Goal: Task Accomplishment & Management: Manage account settings

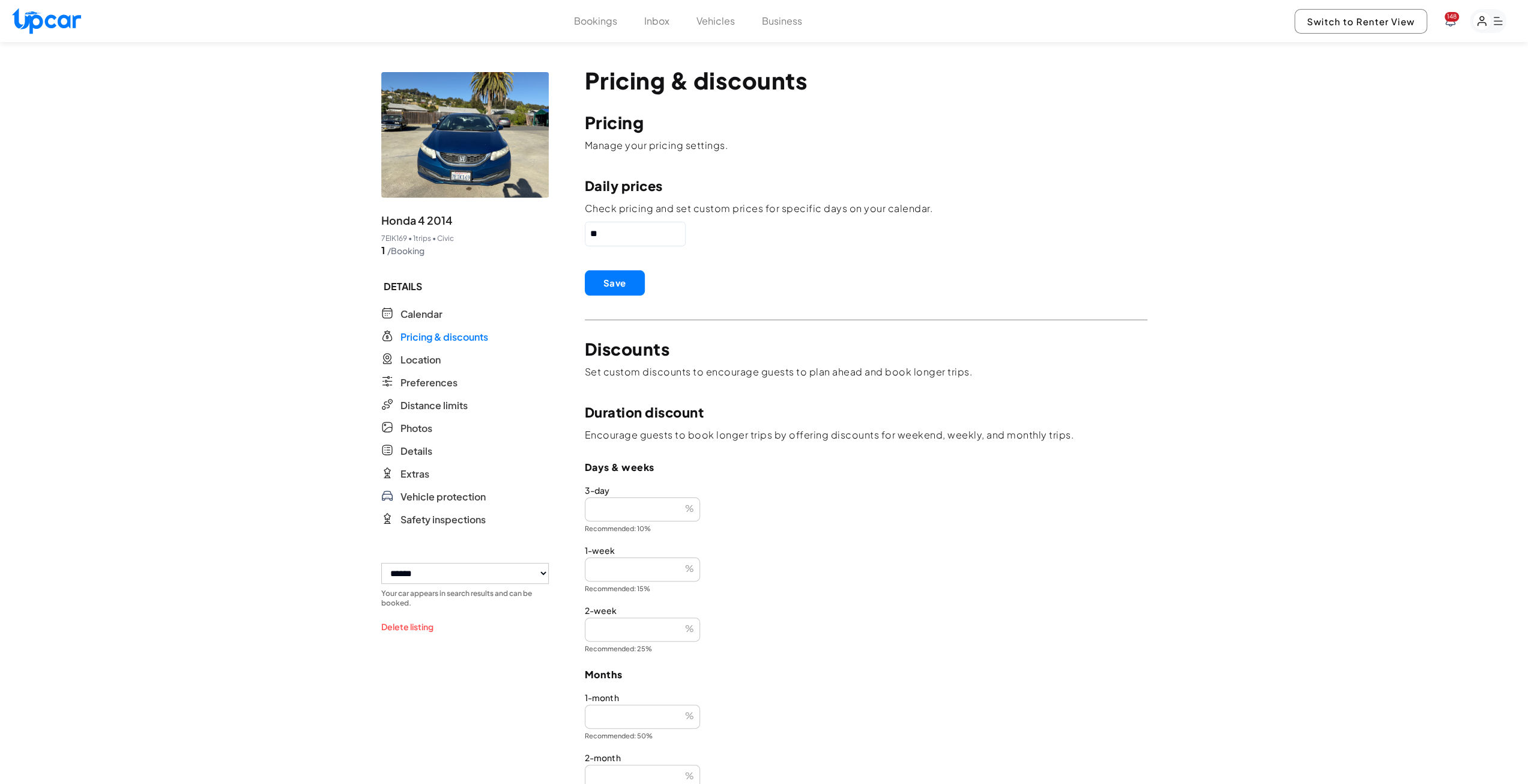
click at [719, 23] on button "Vehicles" at bounding box center [716, 20] width 38 height 14
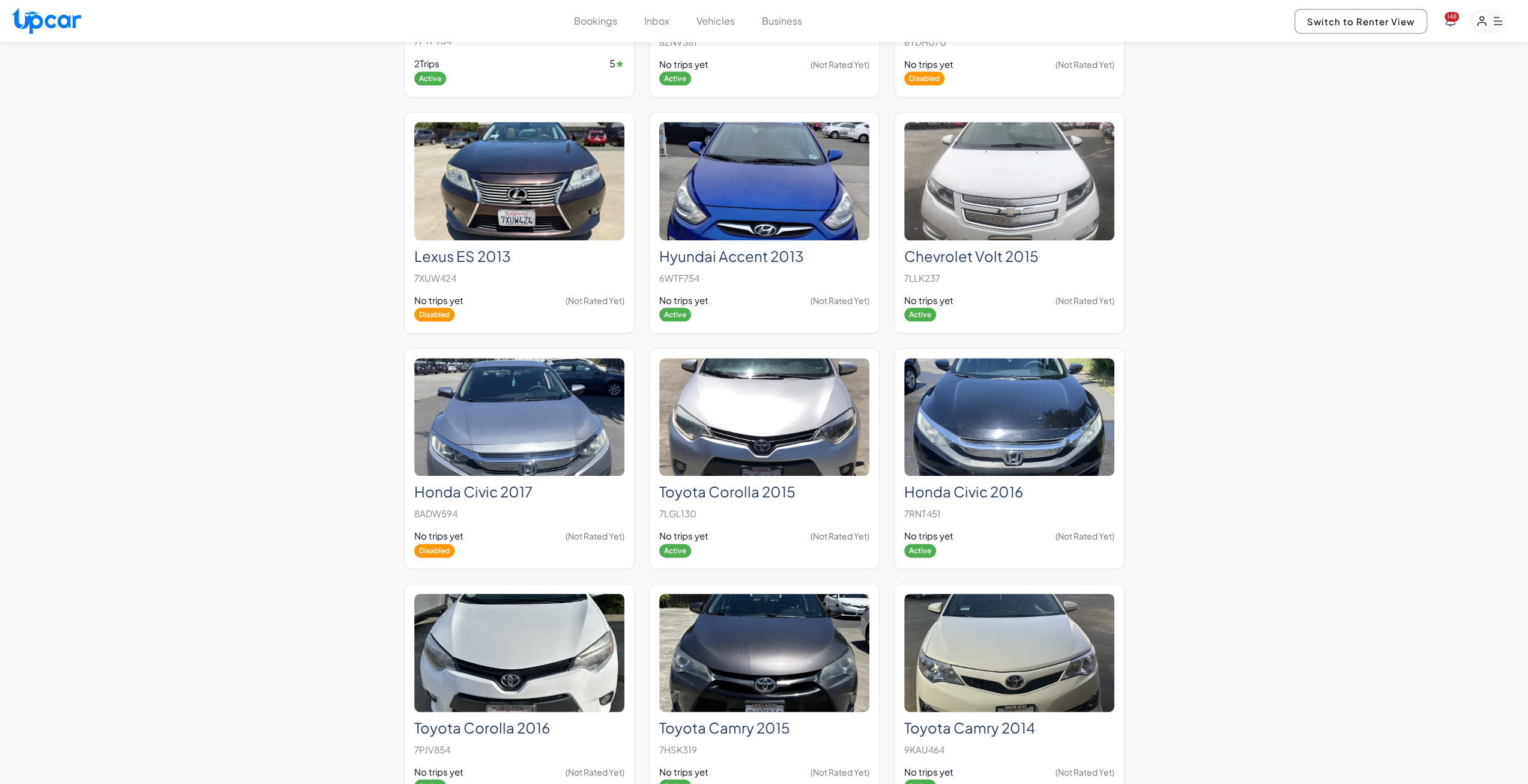
scroll to position [1321, 0]
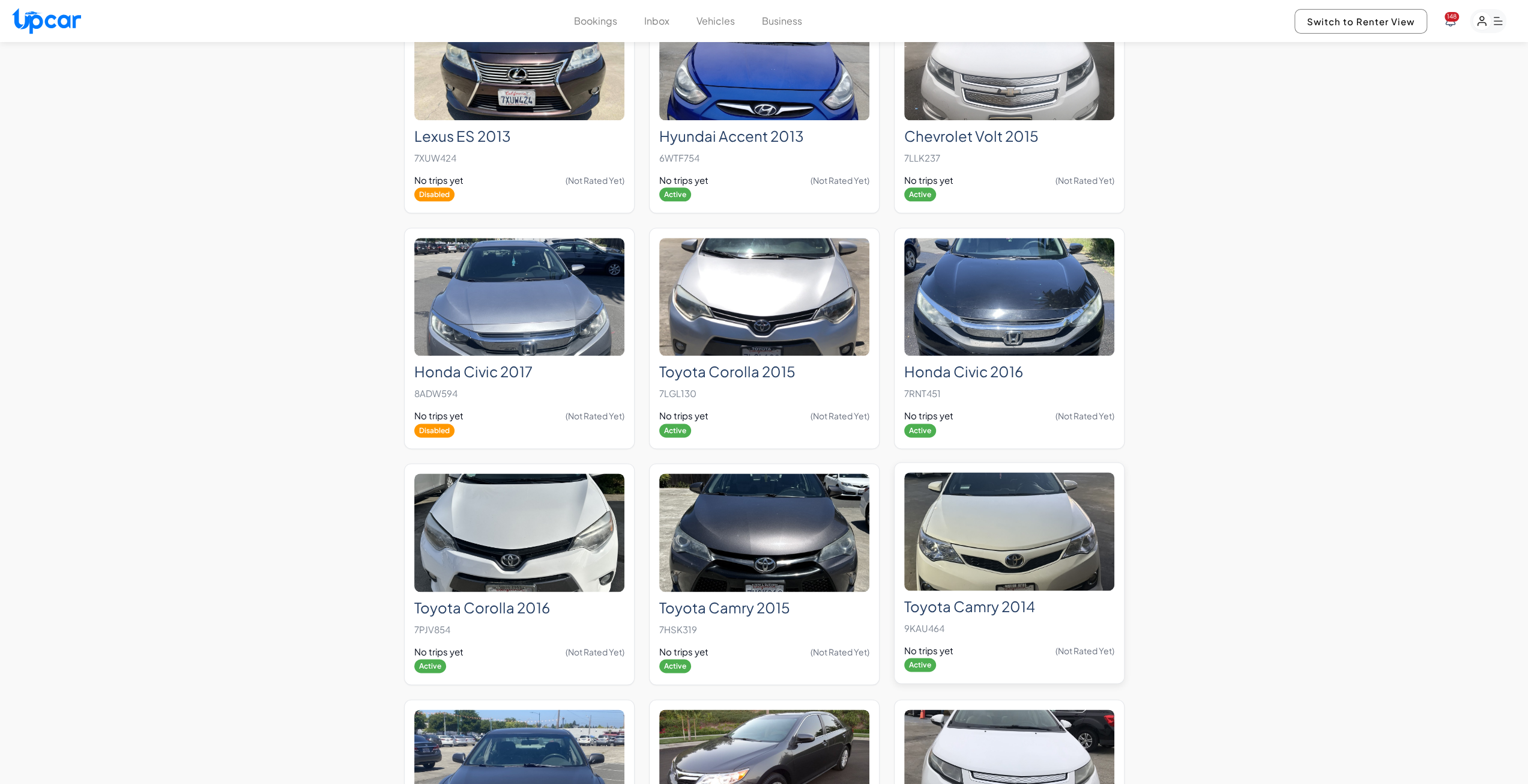
click at [1007, 551] on img at bounding box center [1010, 532] width 210 height 119
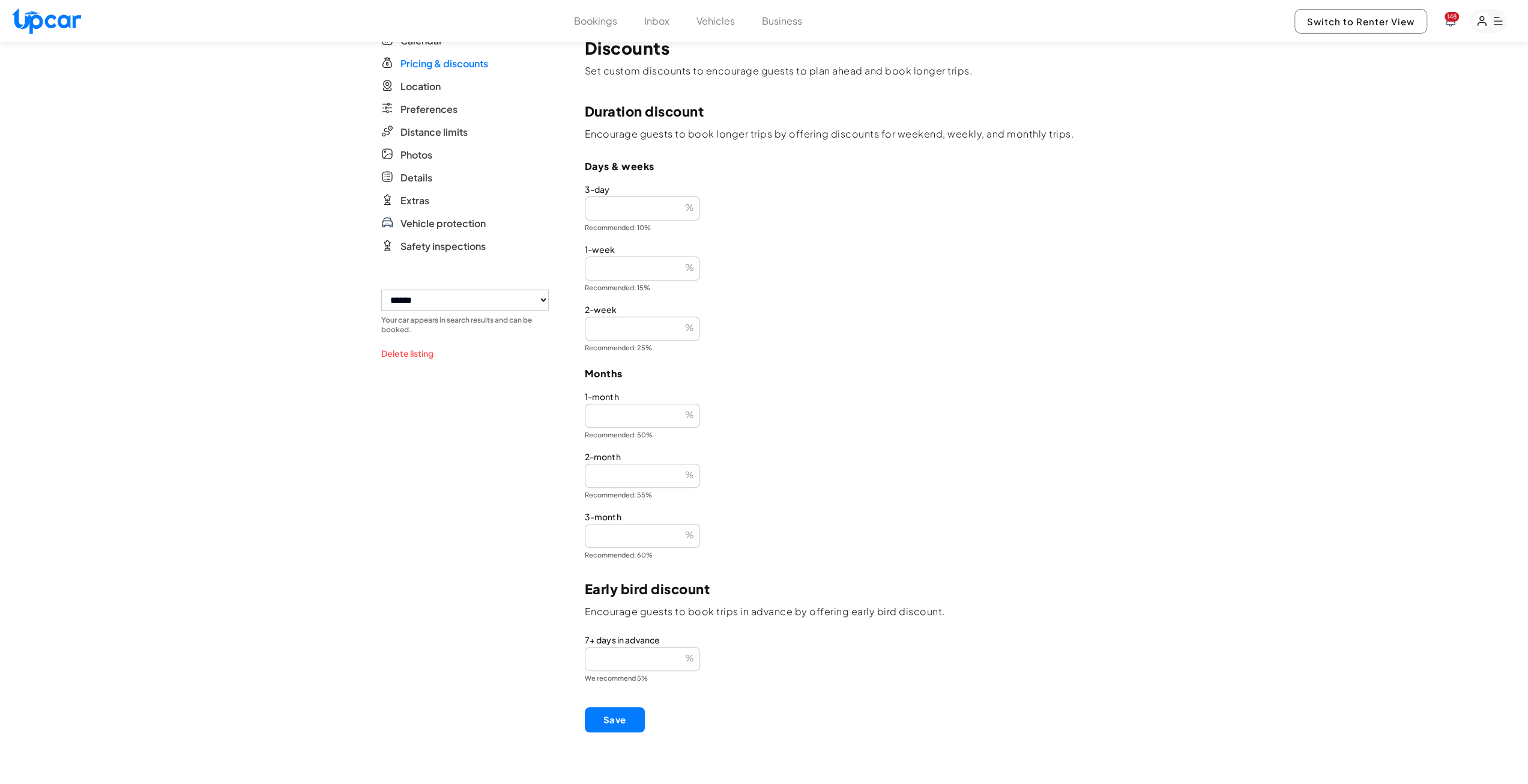
scroll to position [530, 0]
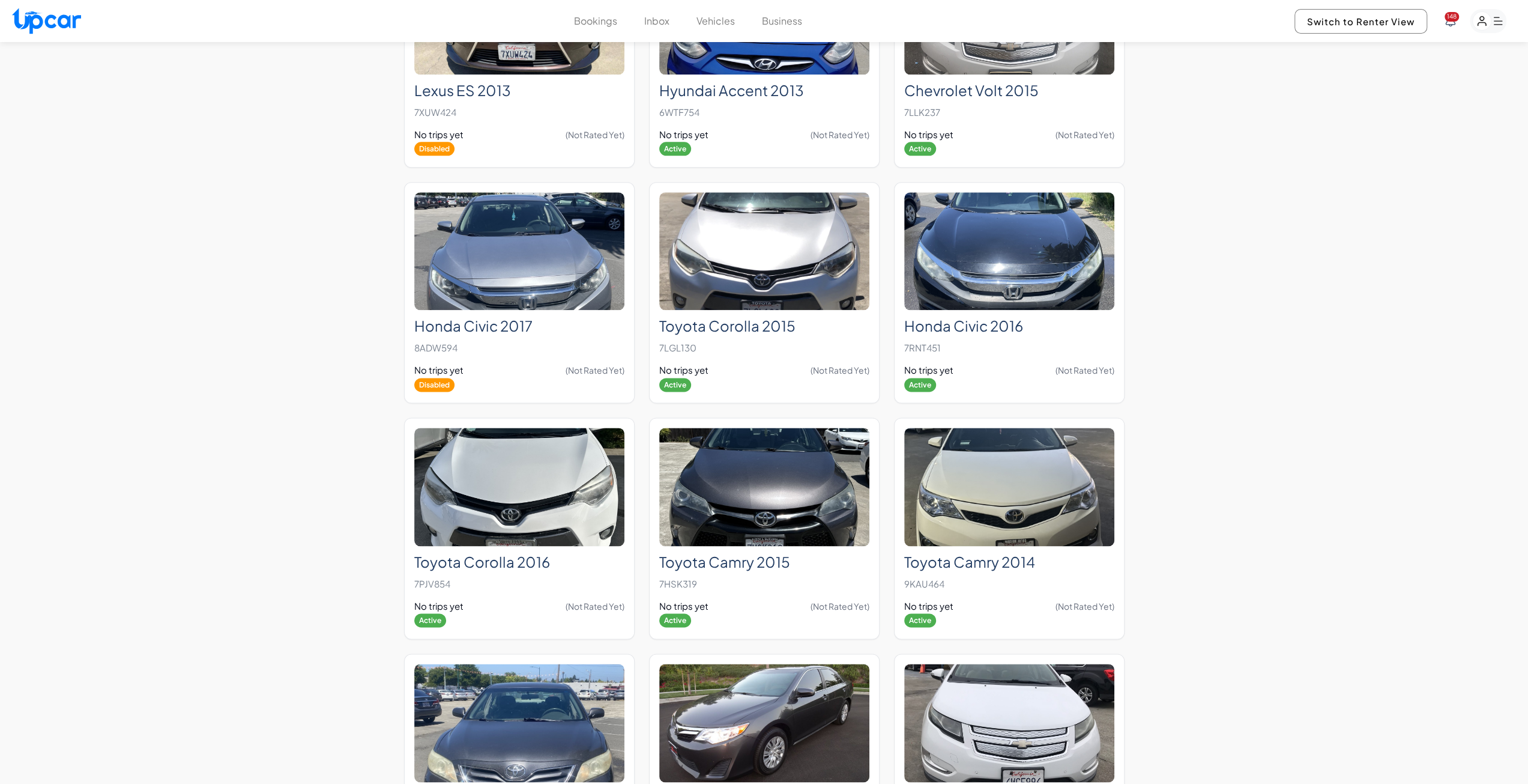
scroll to position [1382, 0]
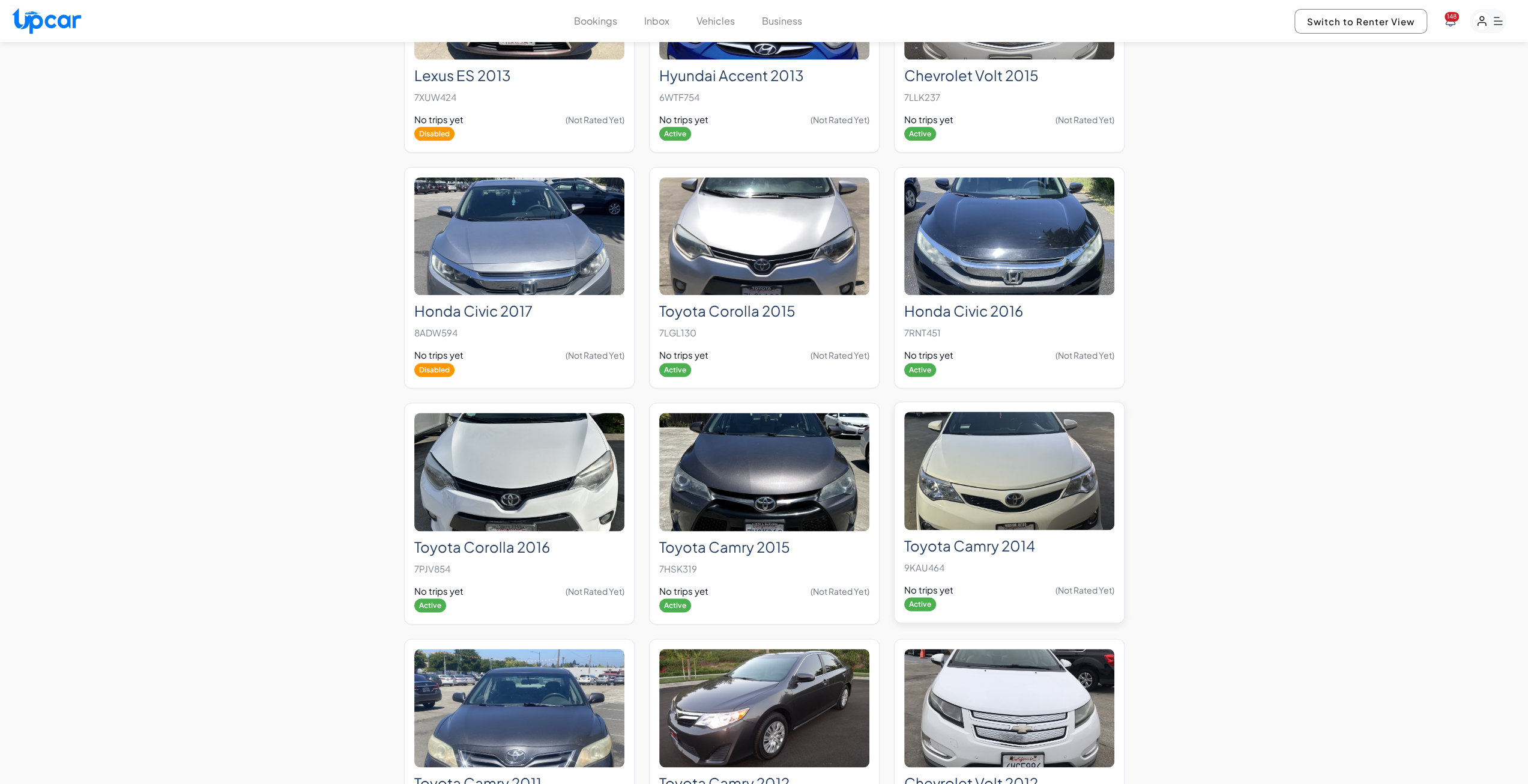
click at [1094, 488] on img at bounding box center [1010, 470] width 210 height 119
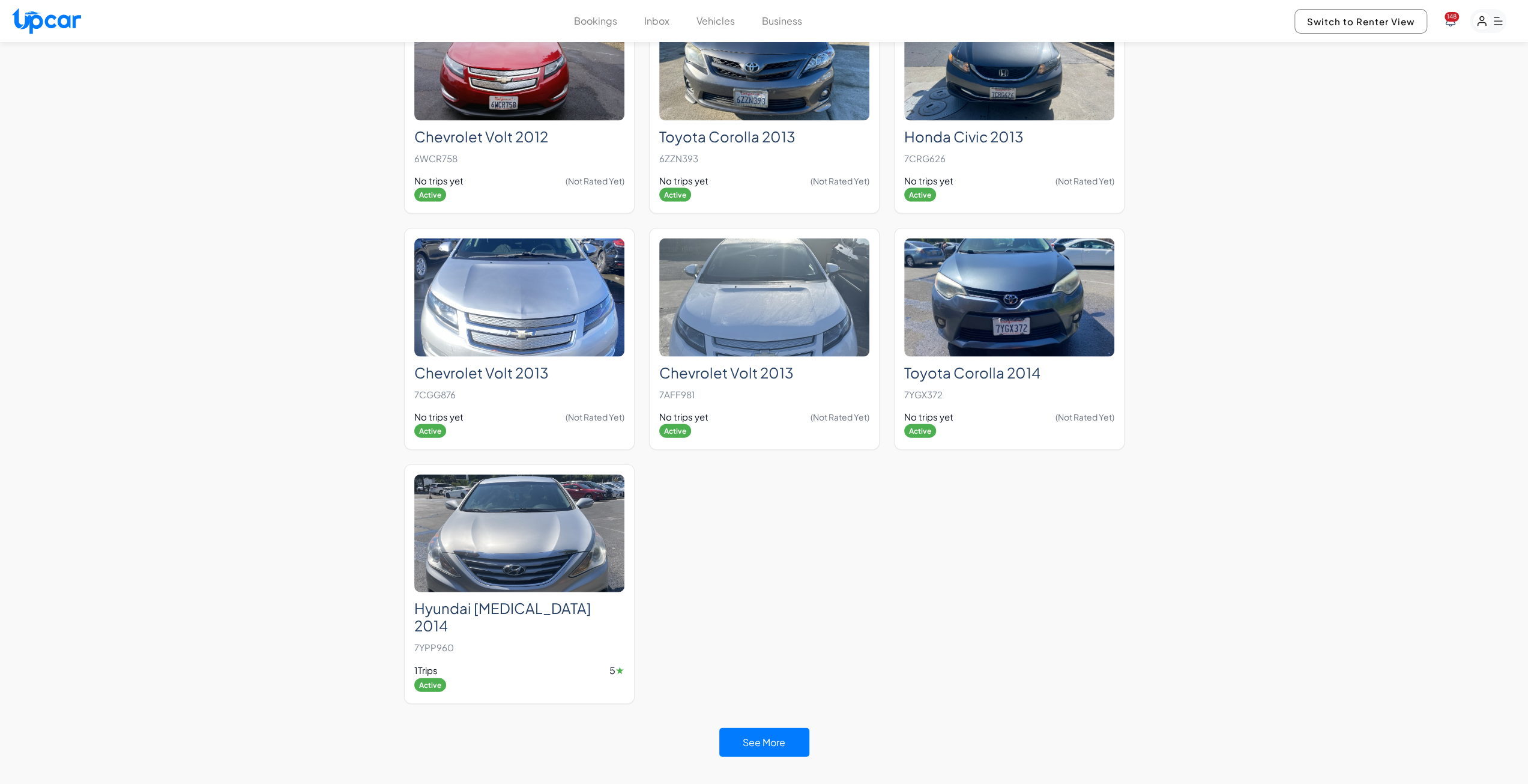
scroll to position [2582, 0]
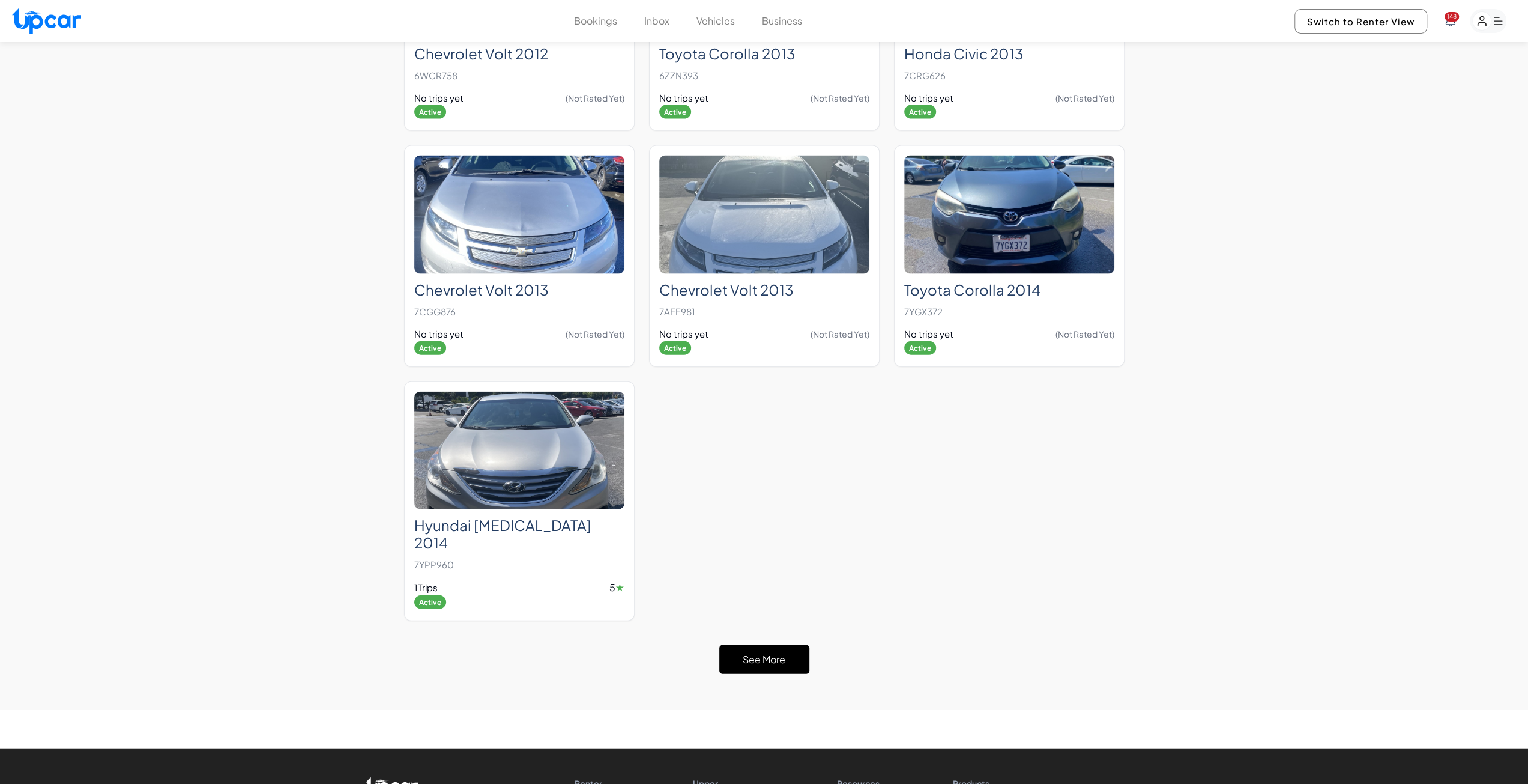
click at [754, 645] on button "See More" at bounding box center [764, 660] width 90 height 29
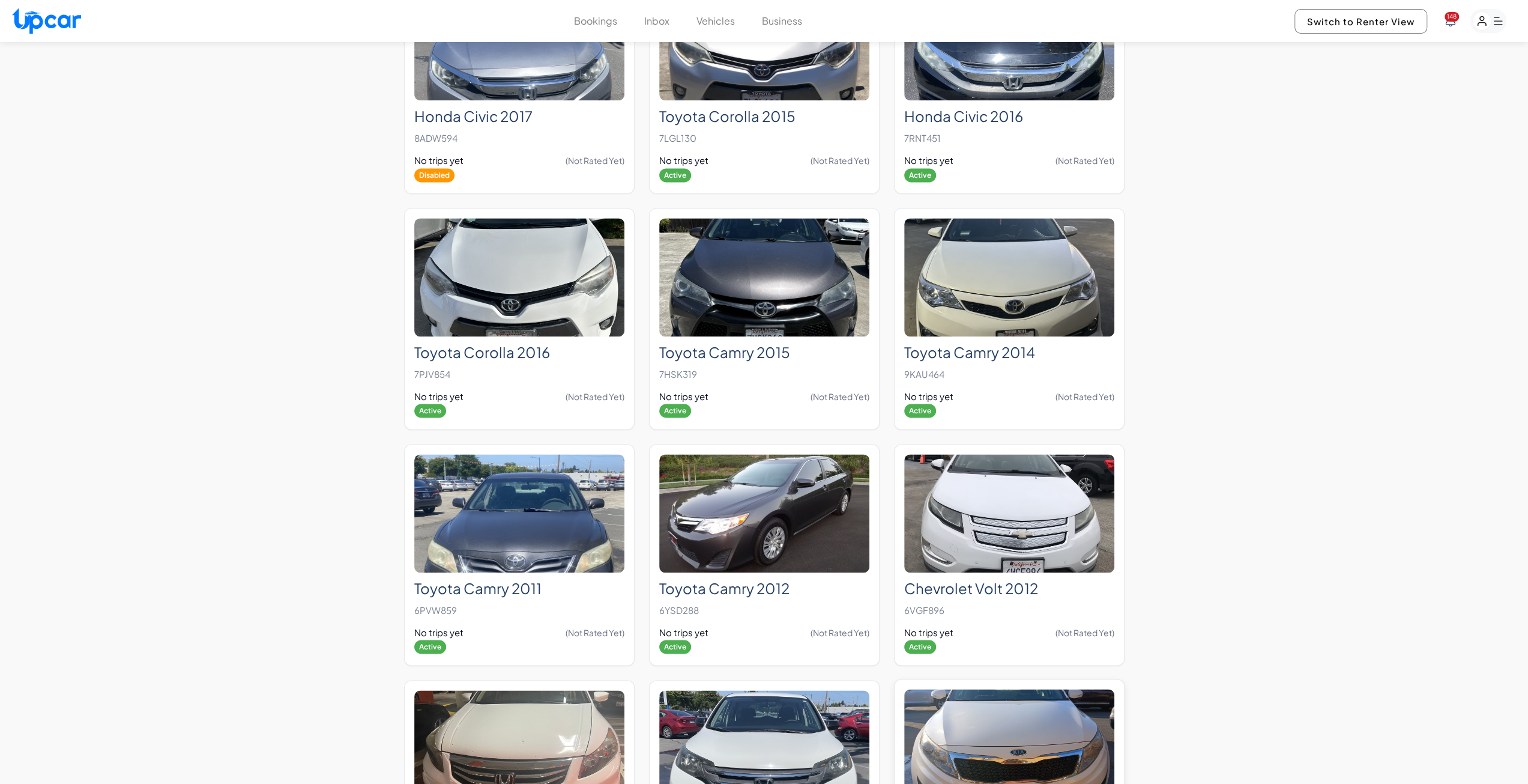
scroll to position [1575, 0]
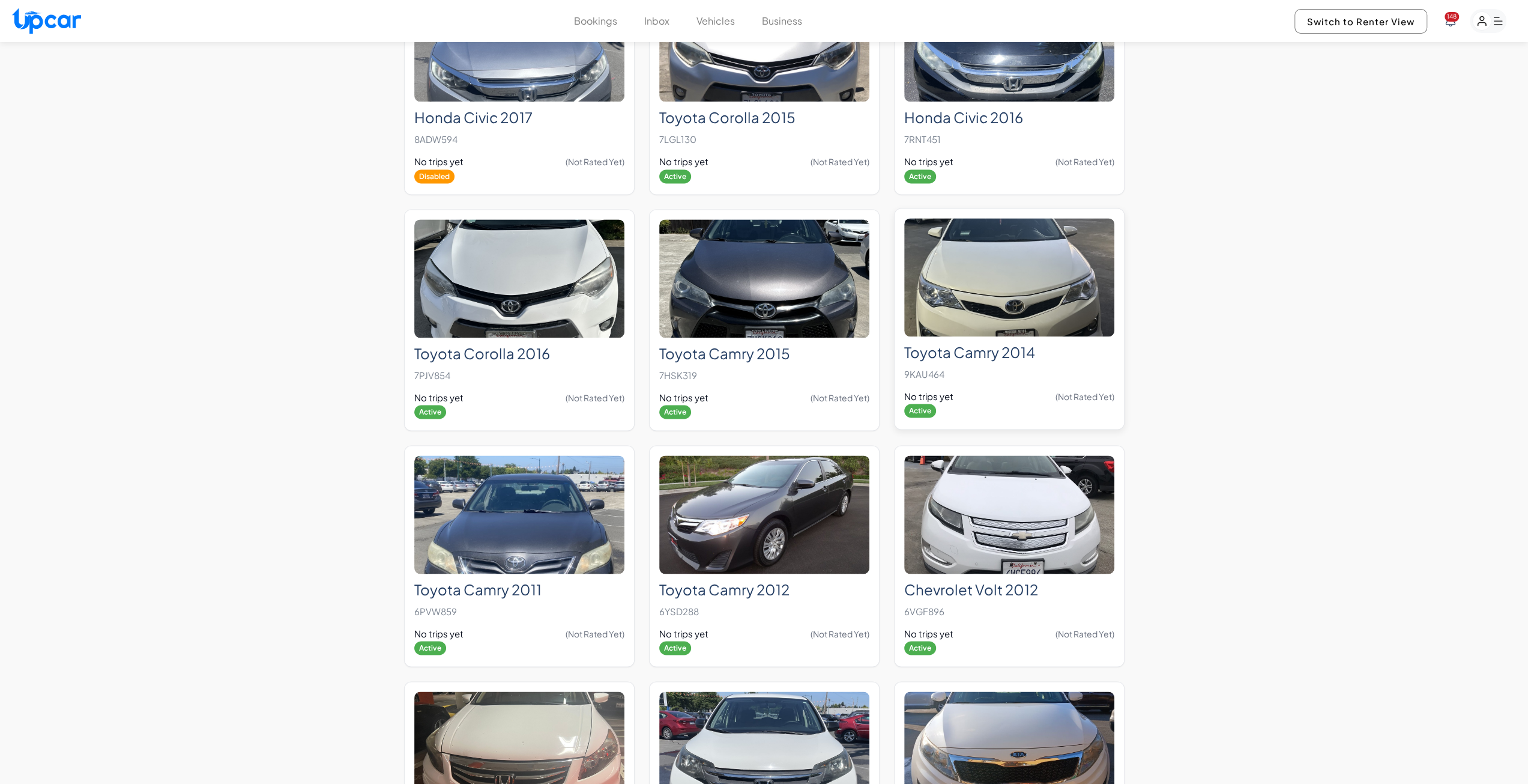
click at [1037, 285] on img at bounding box center [1010, 277] width 210 height 119
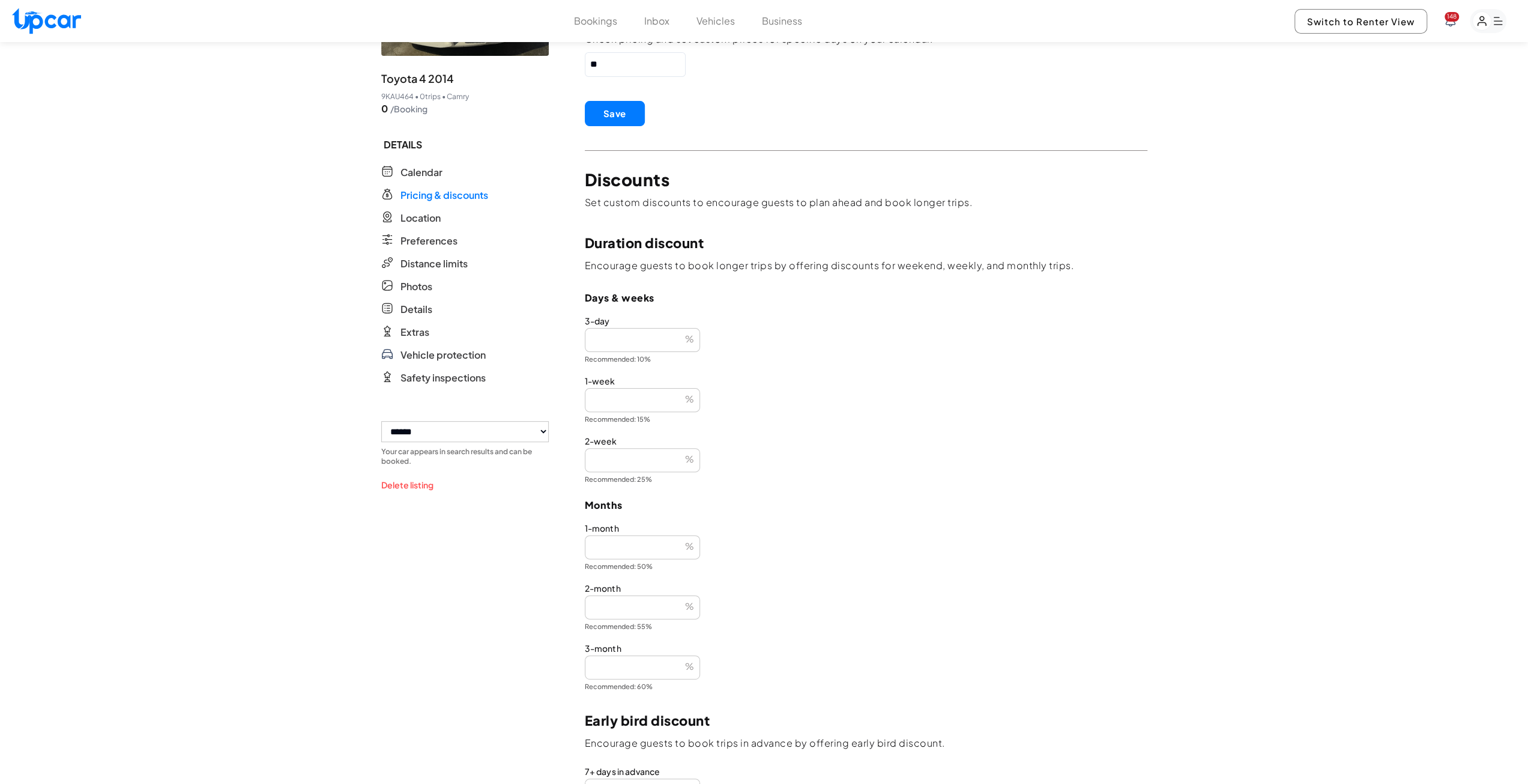
scroll to position [109, 0]
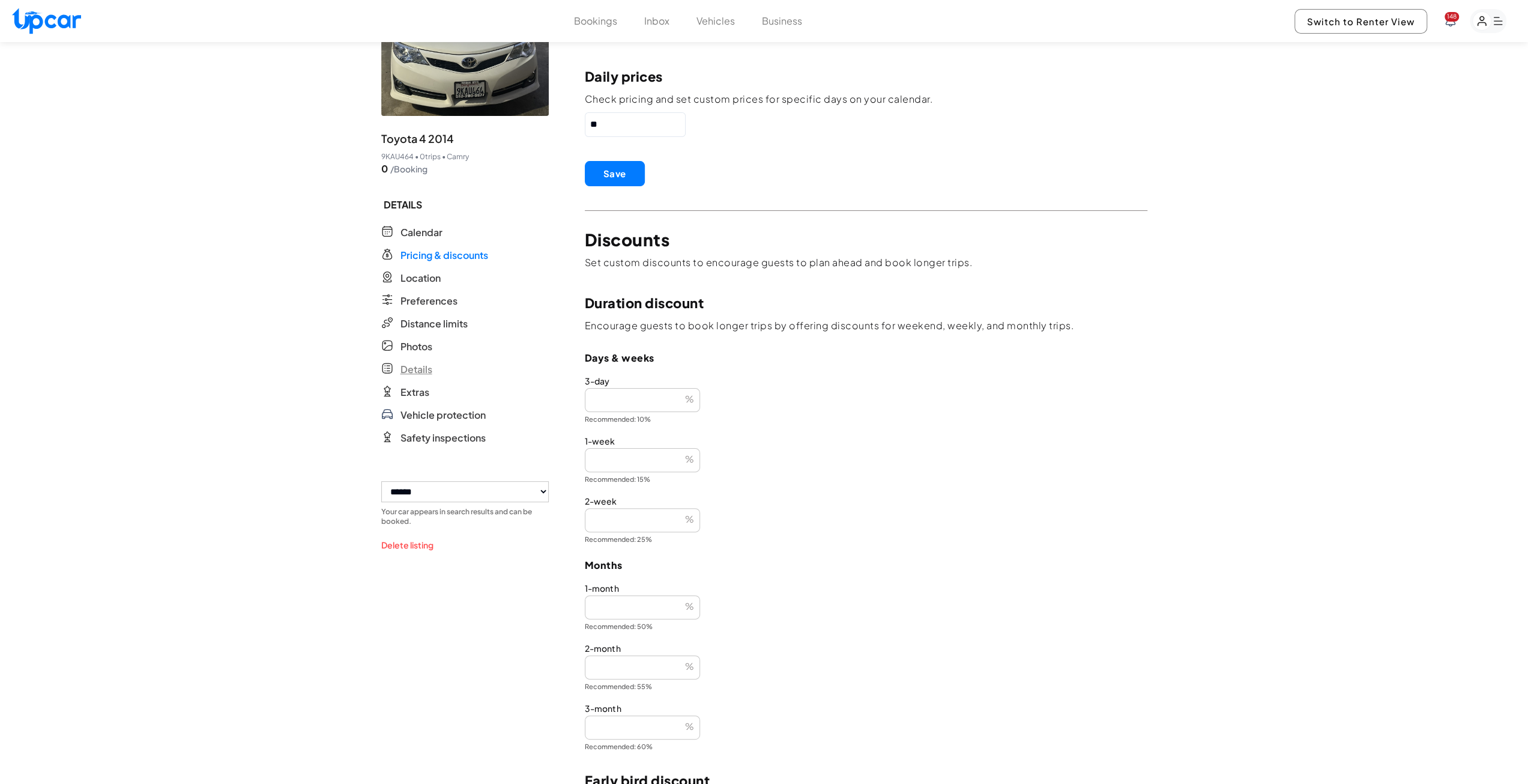
click at [421, 370] on span "Details" at bounding box center [416, 369] width 32 height 14
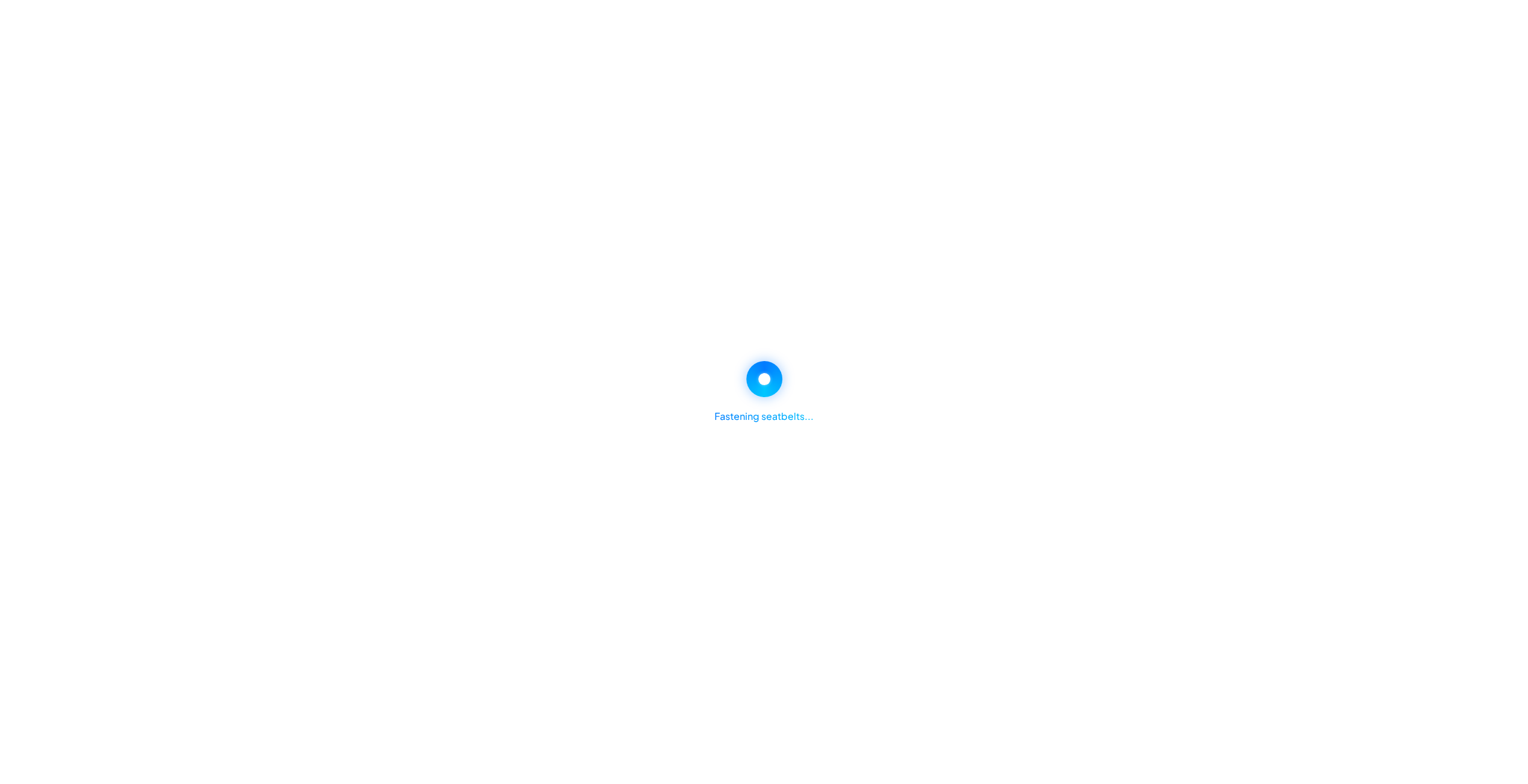
select select "*"
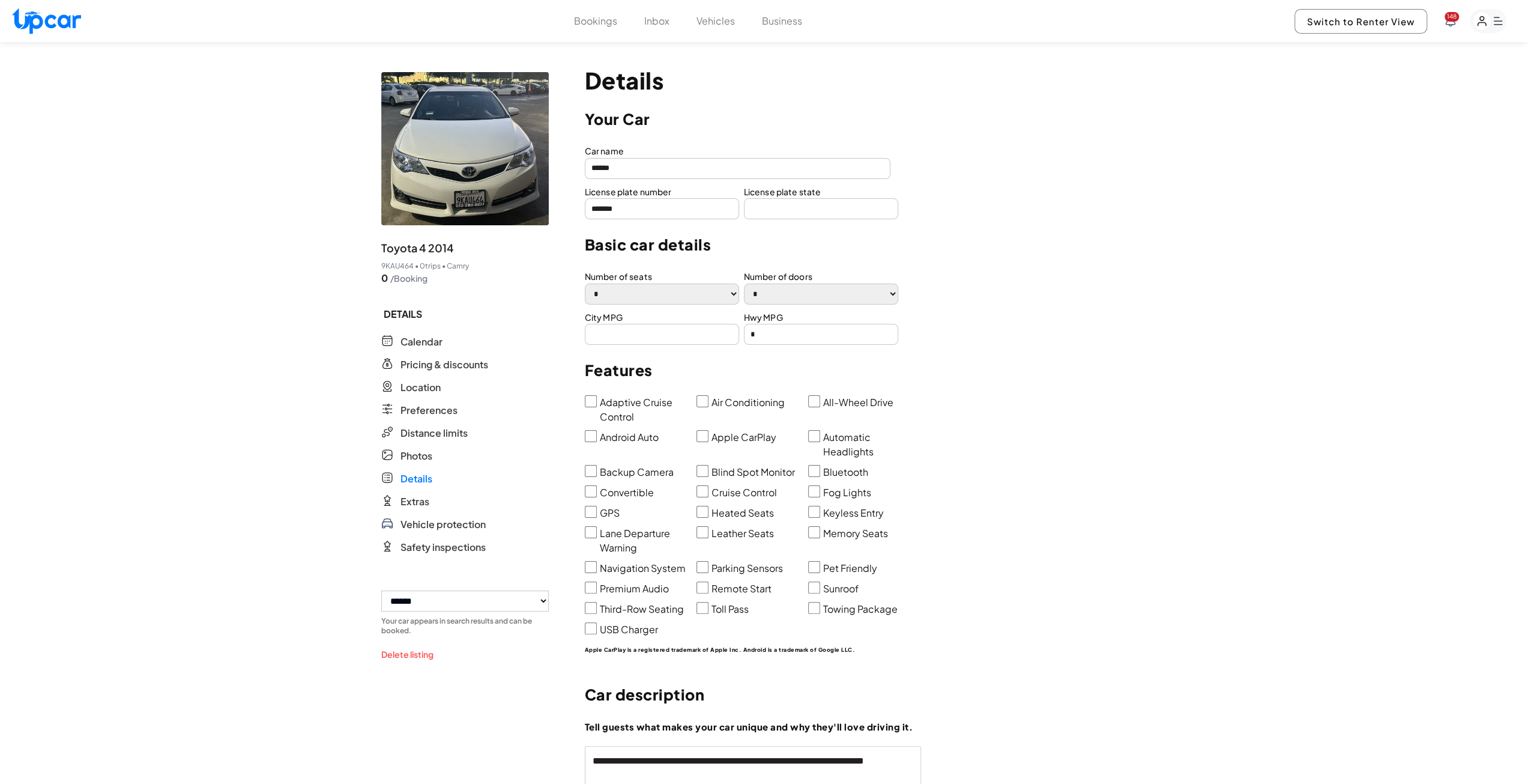
click at [709, 26] on button "Vehicles" at bounding box center [716, 20] width 38 height 14
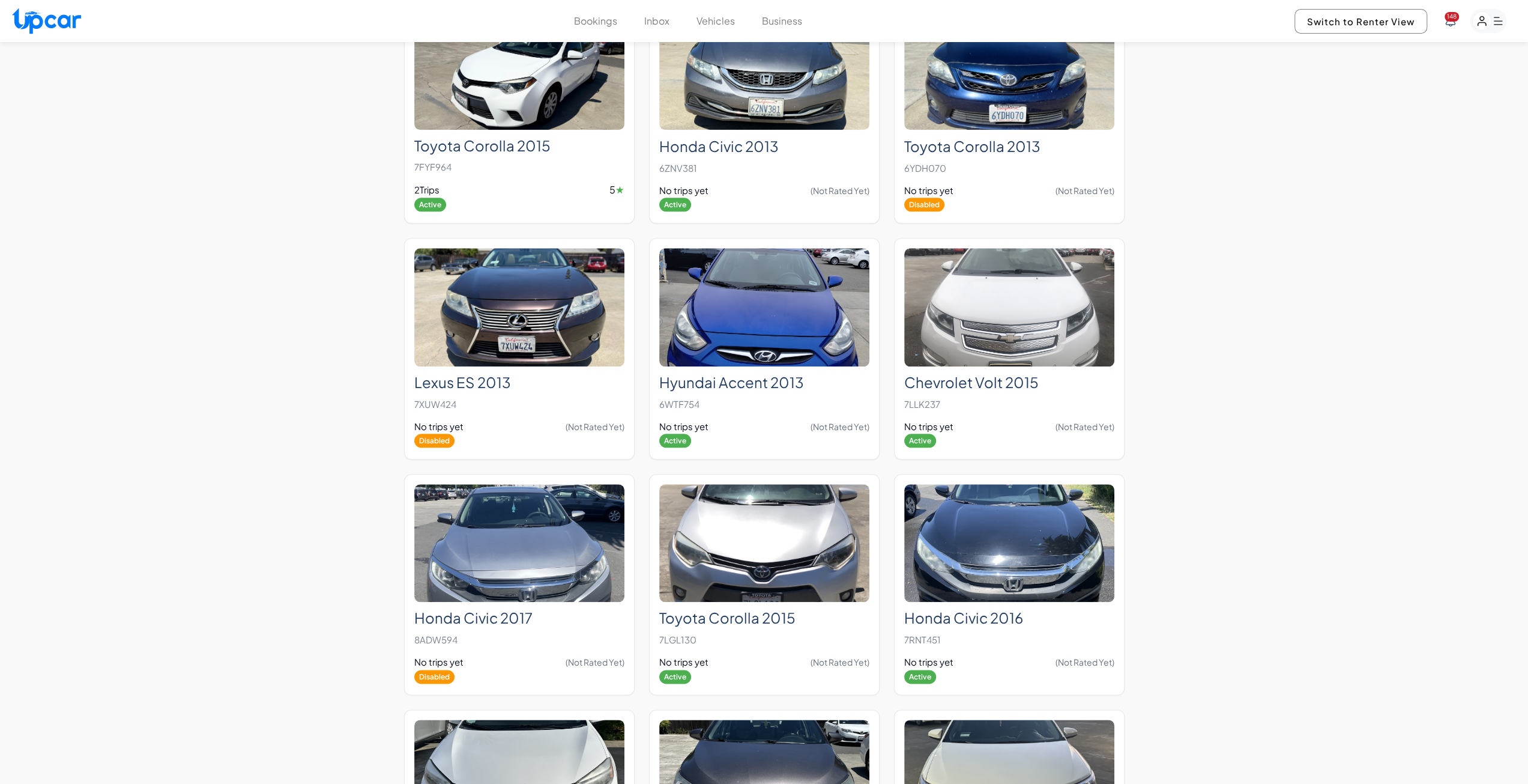
scroll to position [1201, 0]
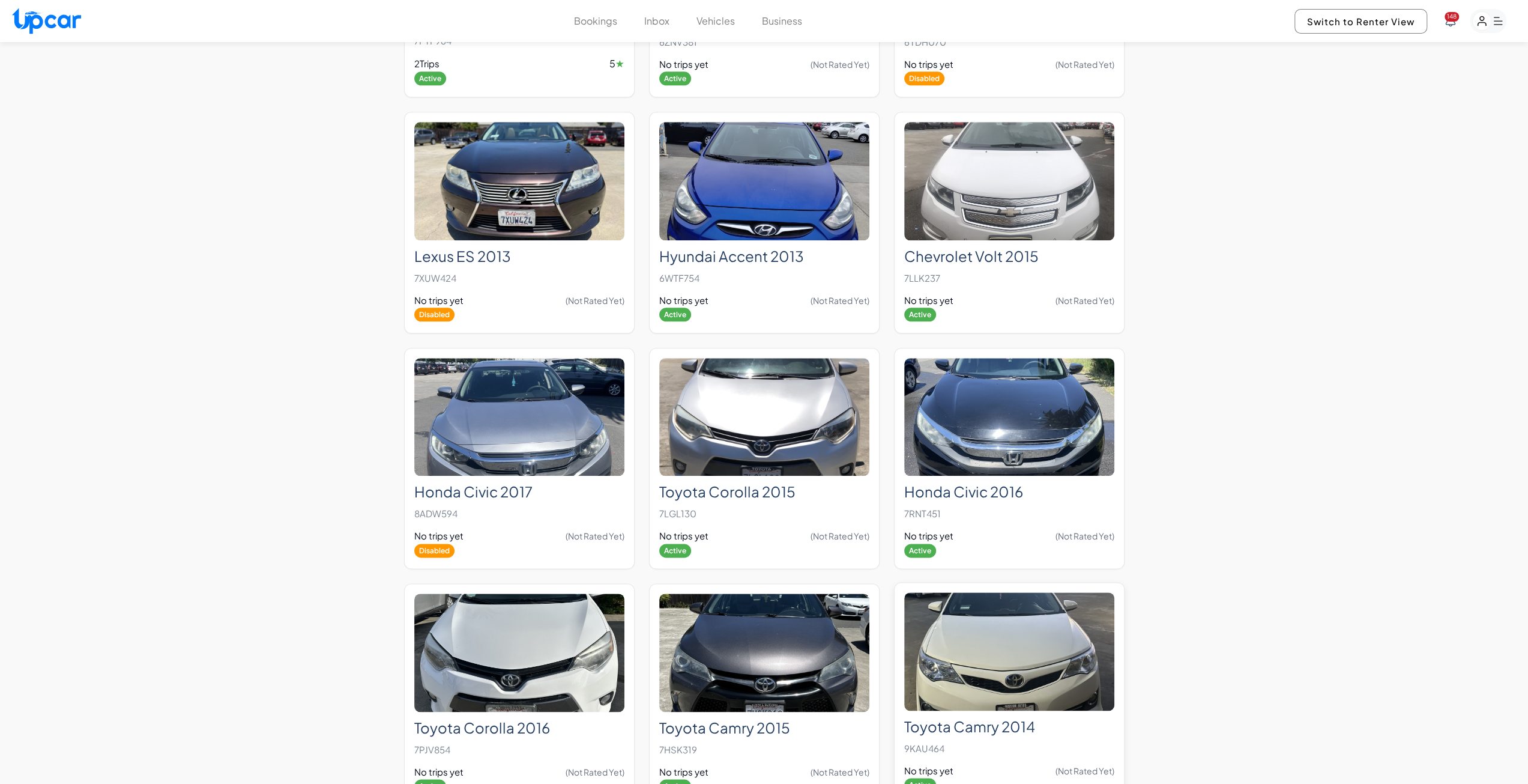
click at [1015, 640] on img at bounding box center [1010, 651] width 210 height 119
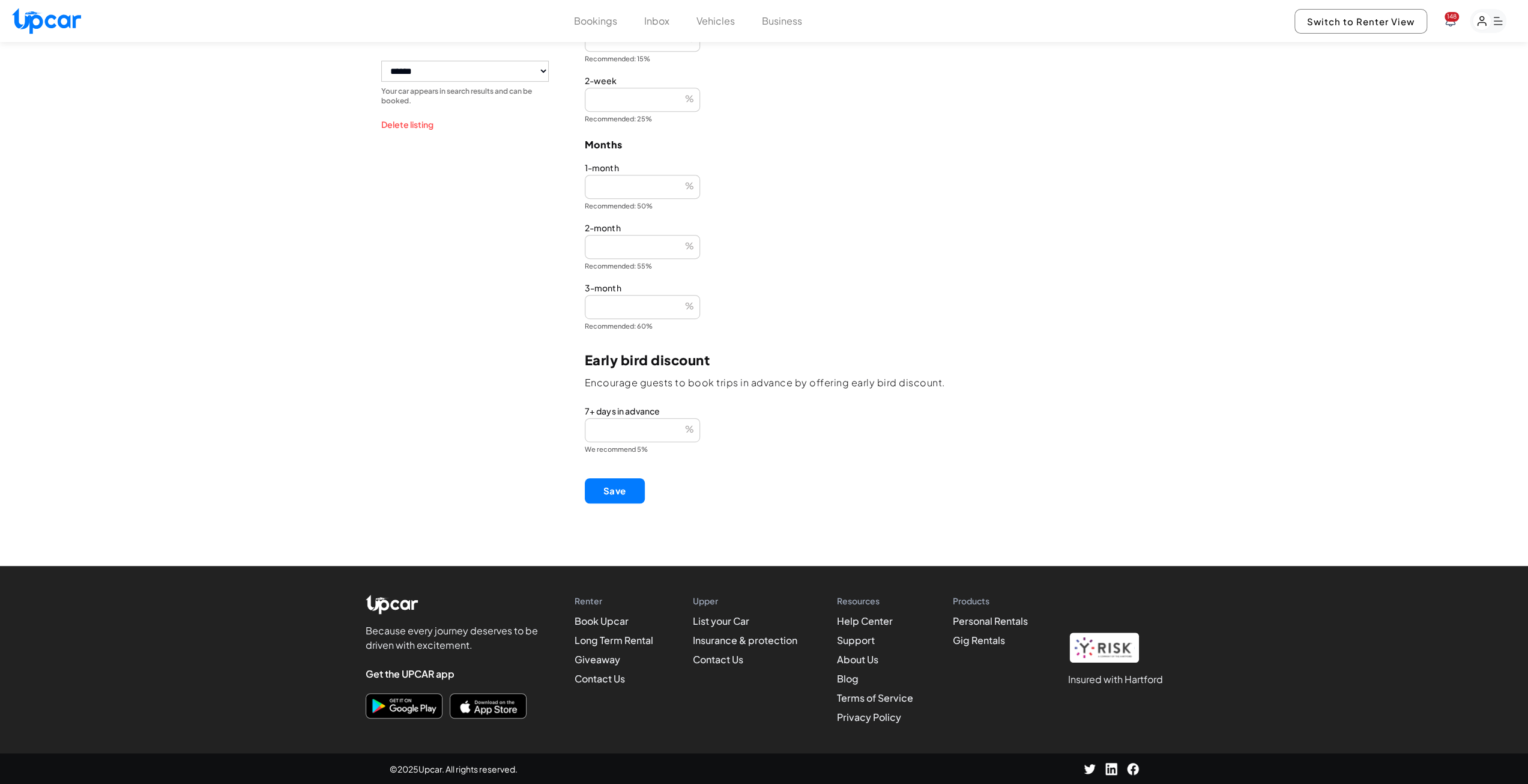
scroll to position [169, 0]
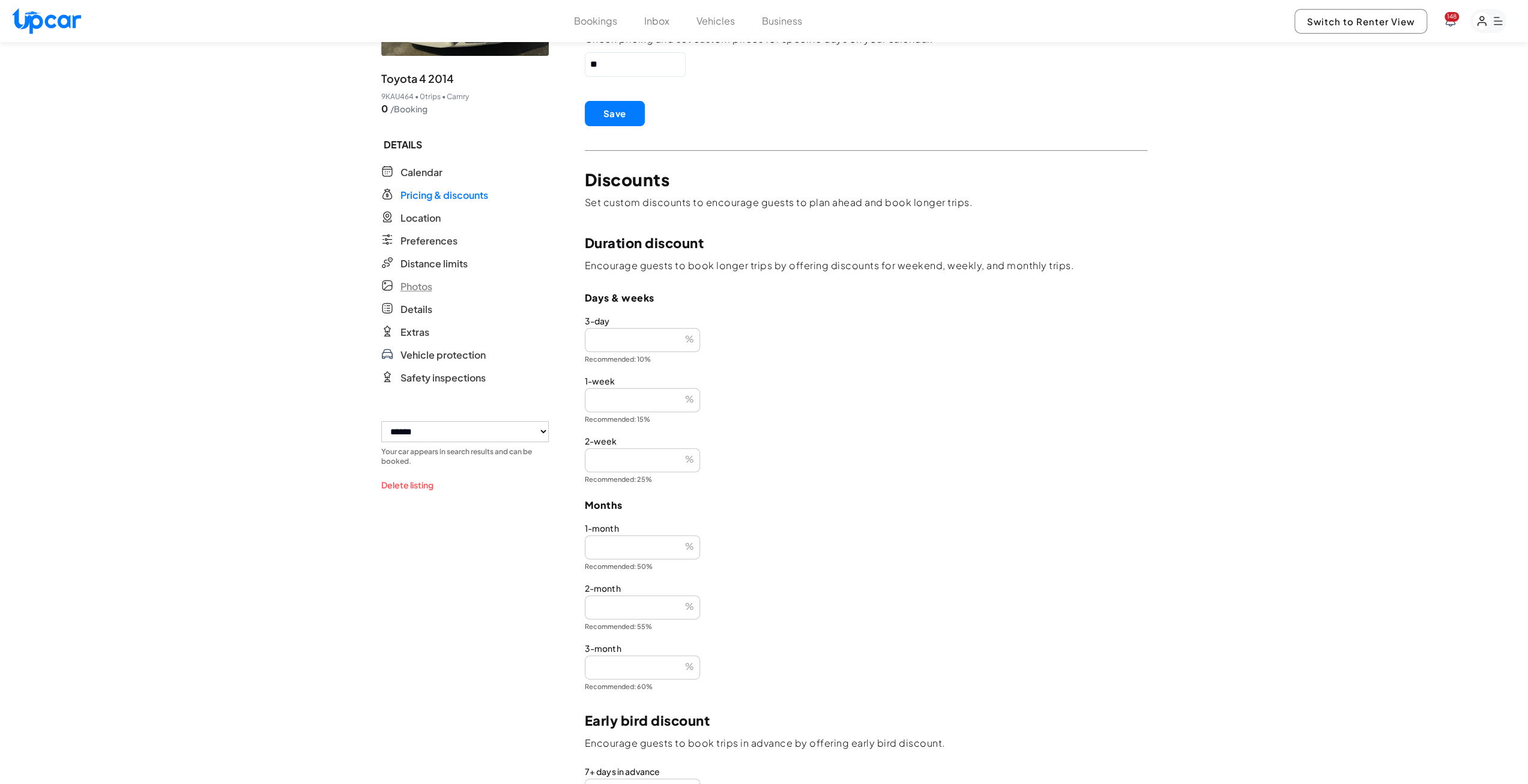
click at [412, 285] on span "Photos" at bounding box center [416, 286] width 32 height 14
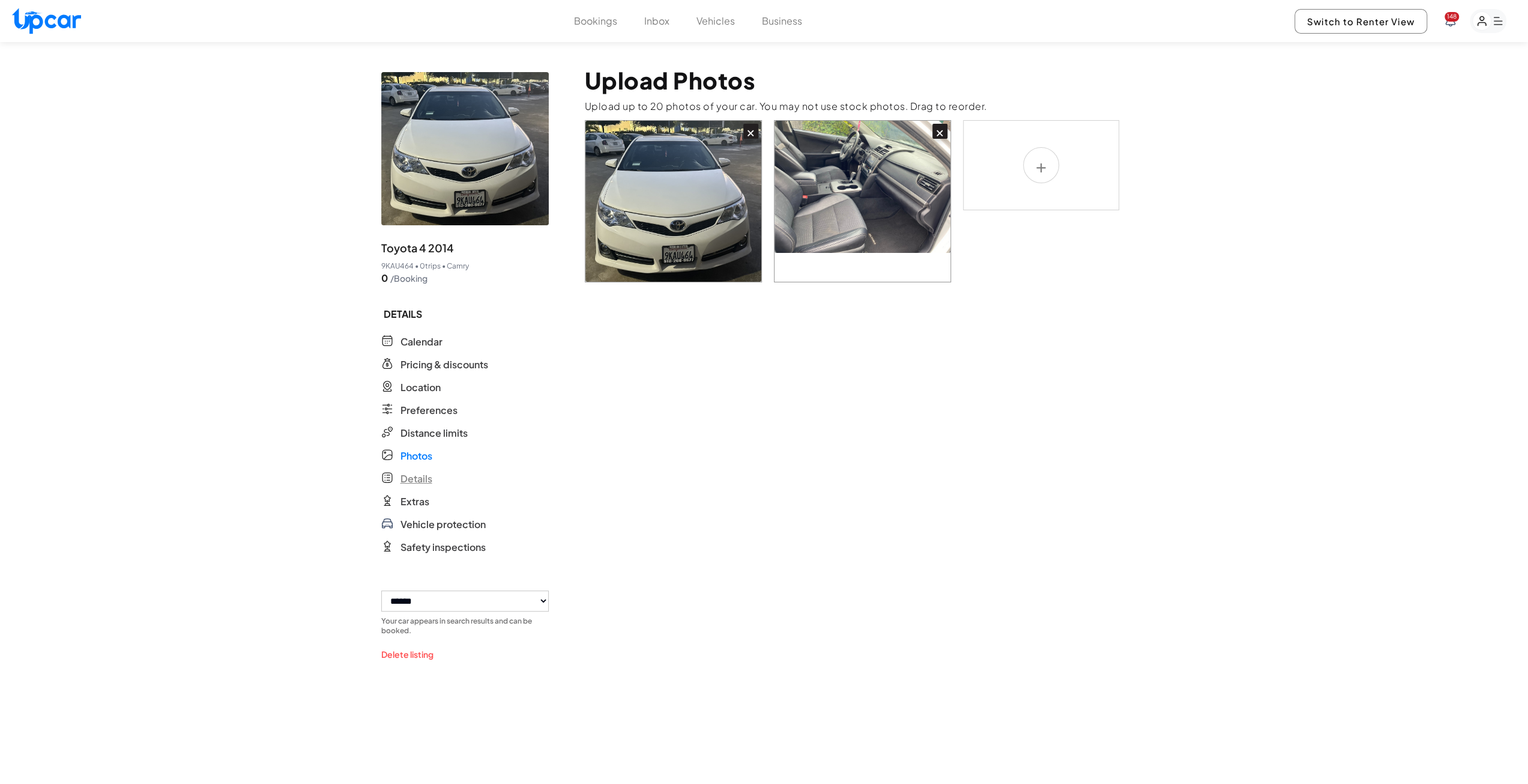
click at [408, 478] on span "Details" at bounding box center [416, 478] width 32 height 14
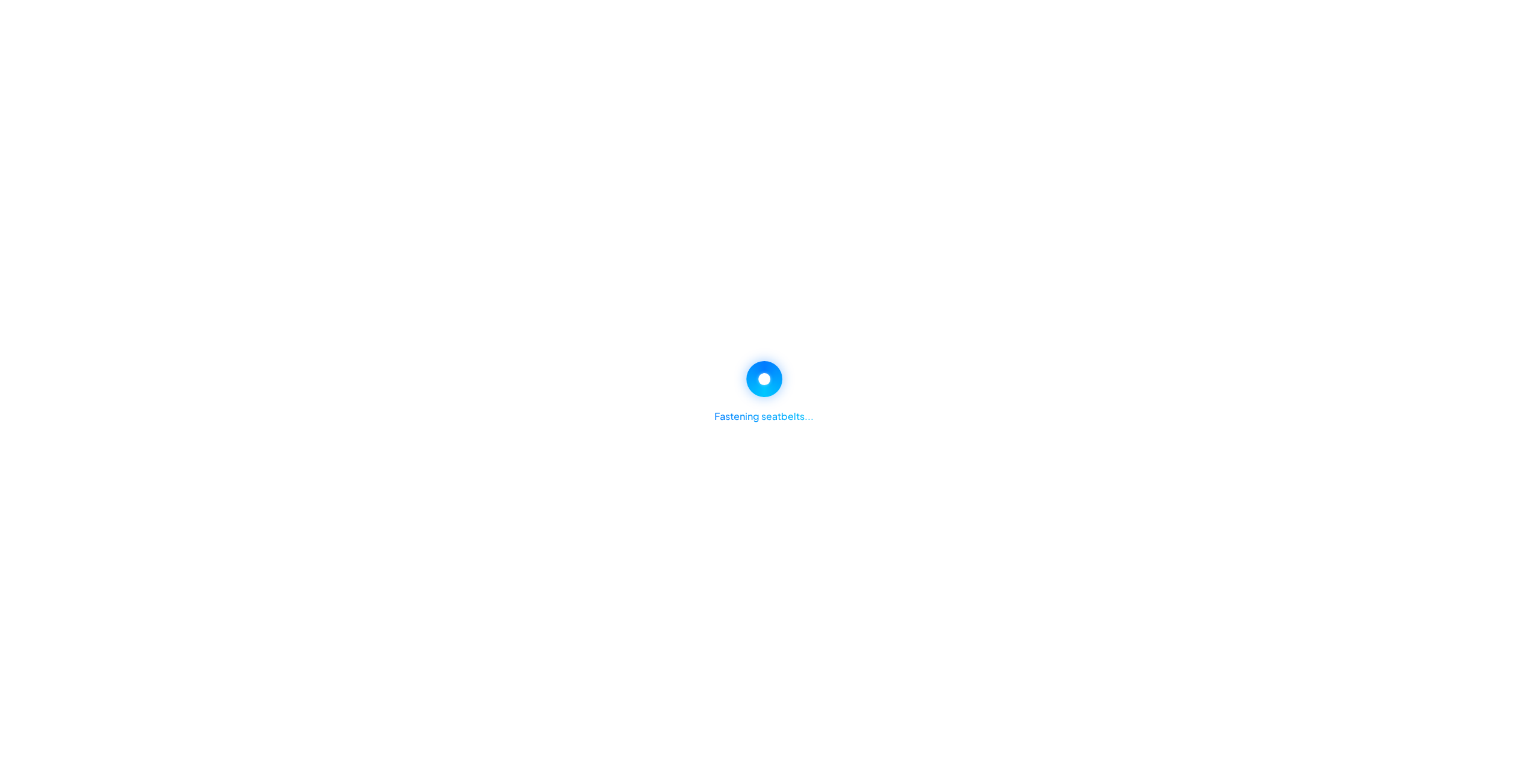
select select "*"
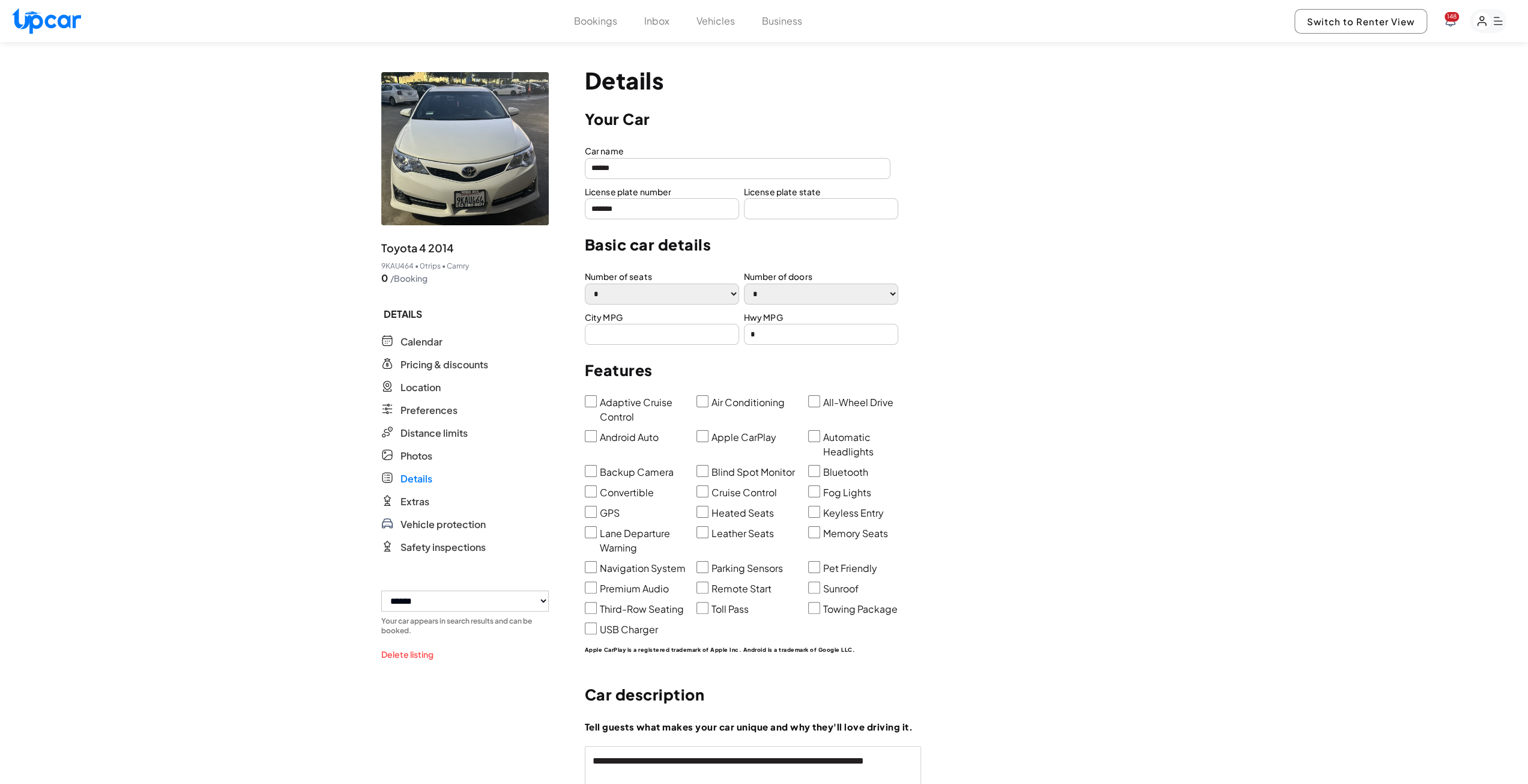
click at [711, 15] on button "Vehicles" at bounding box center [716, 20] width 38 height 14
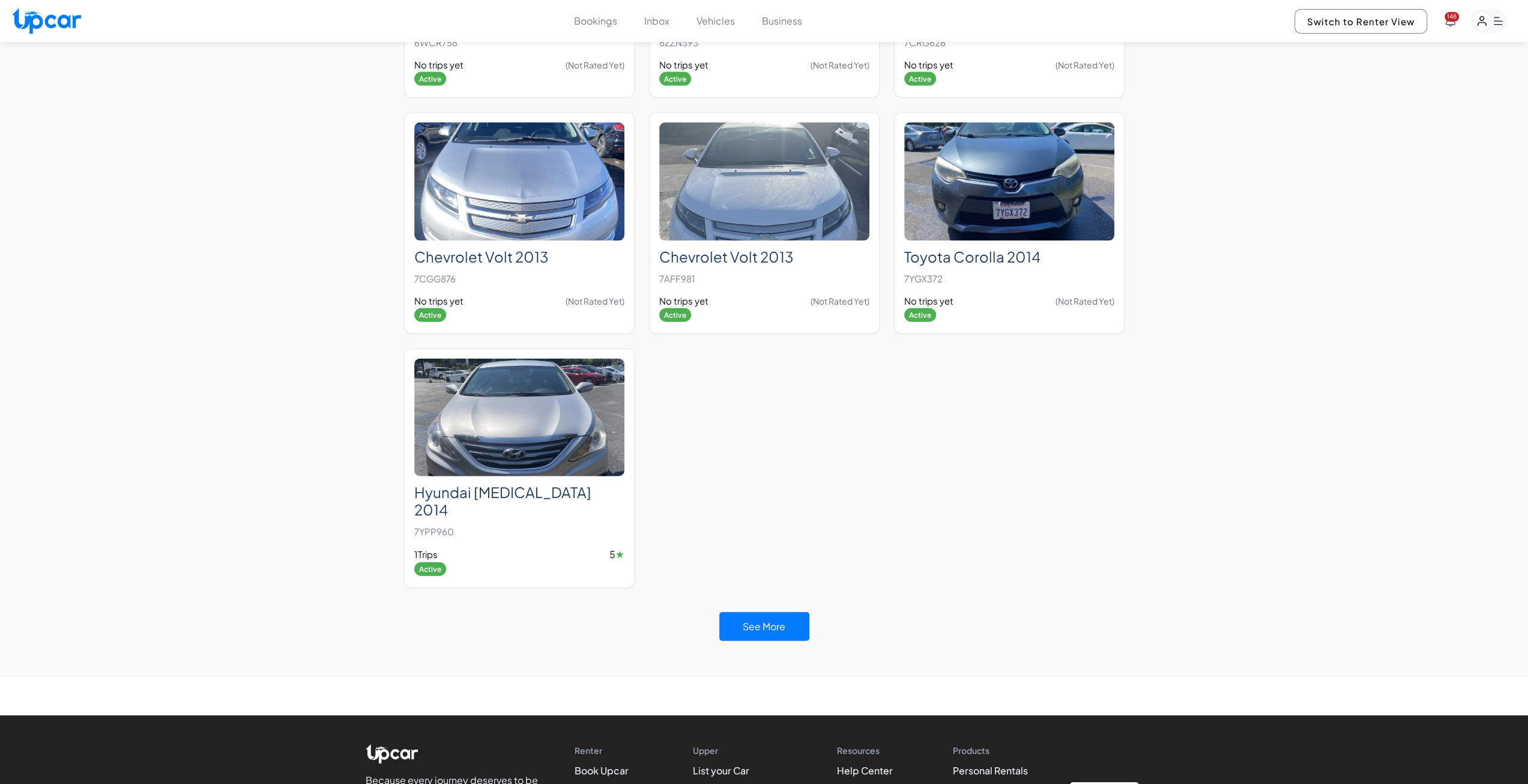
scroll to position [2642, 0]
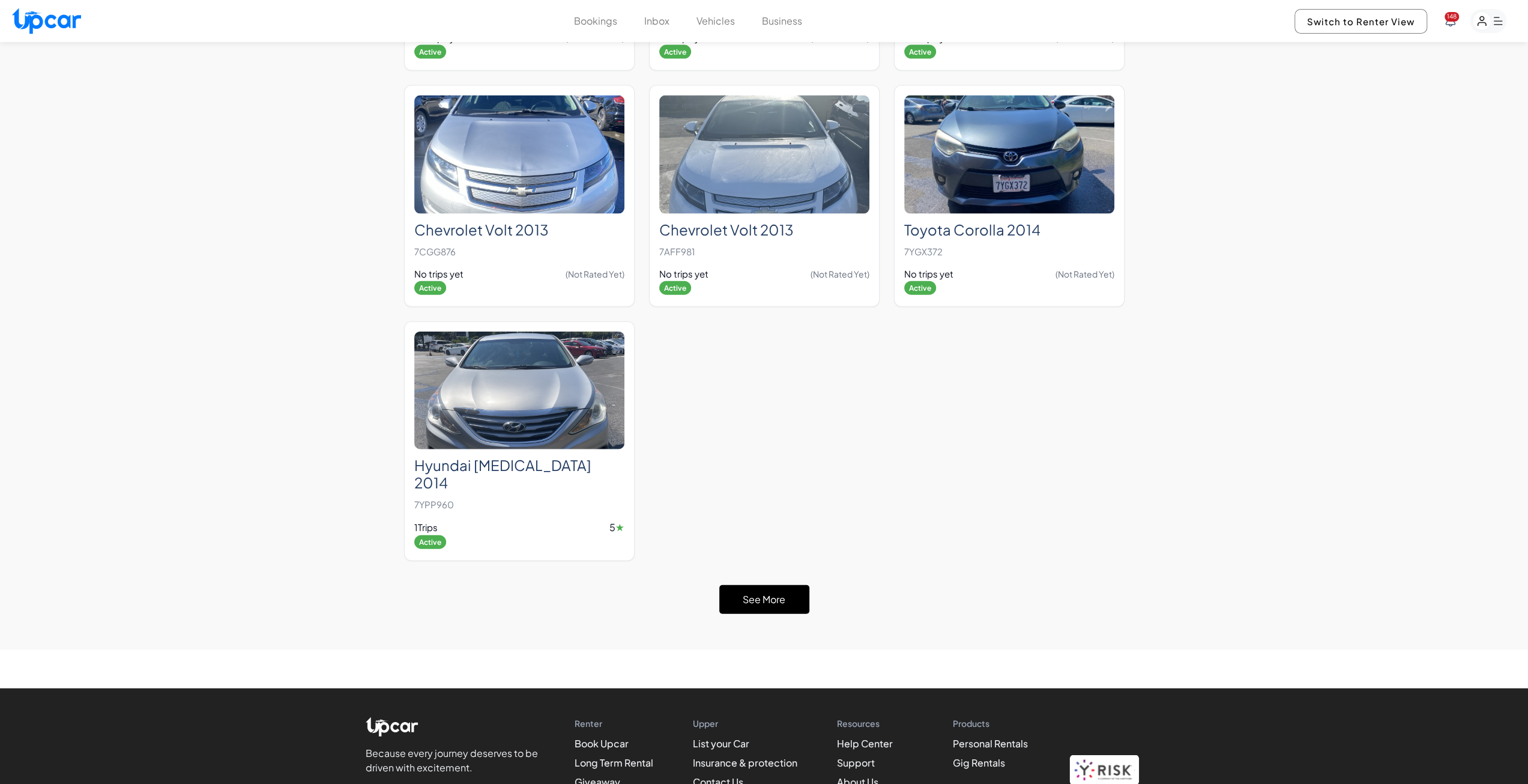
click at [777, 585] on button "See More" at bounding box center [764, 599] width 90 height 29
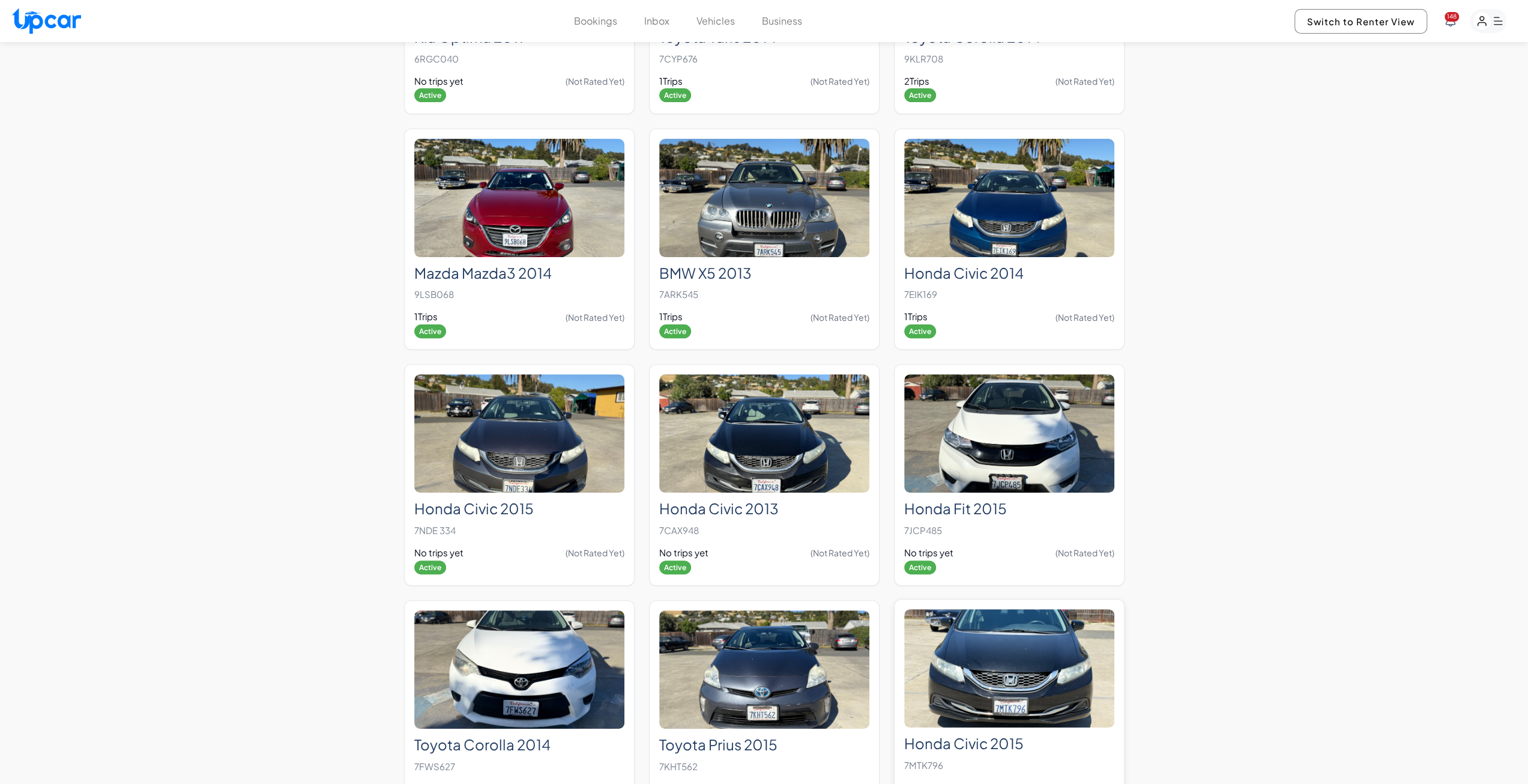
scroll to position [0, 0]
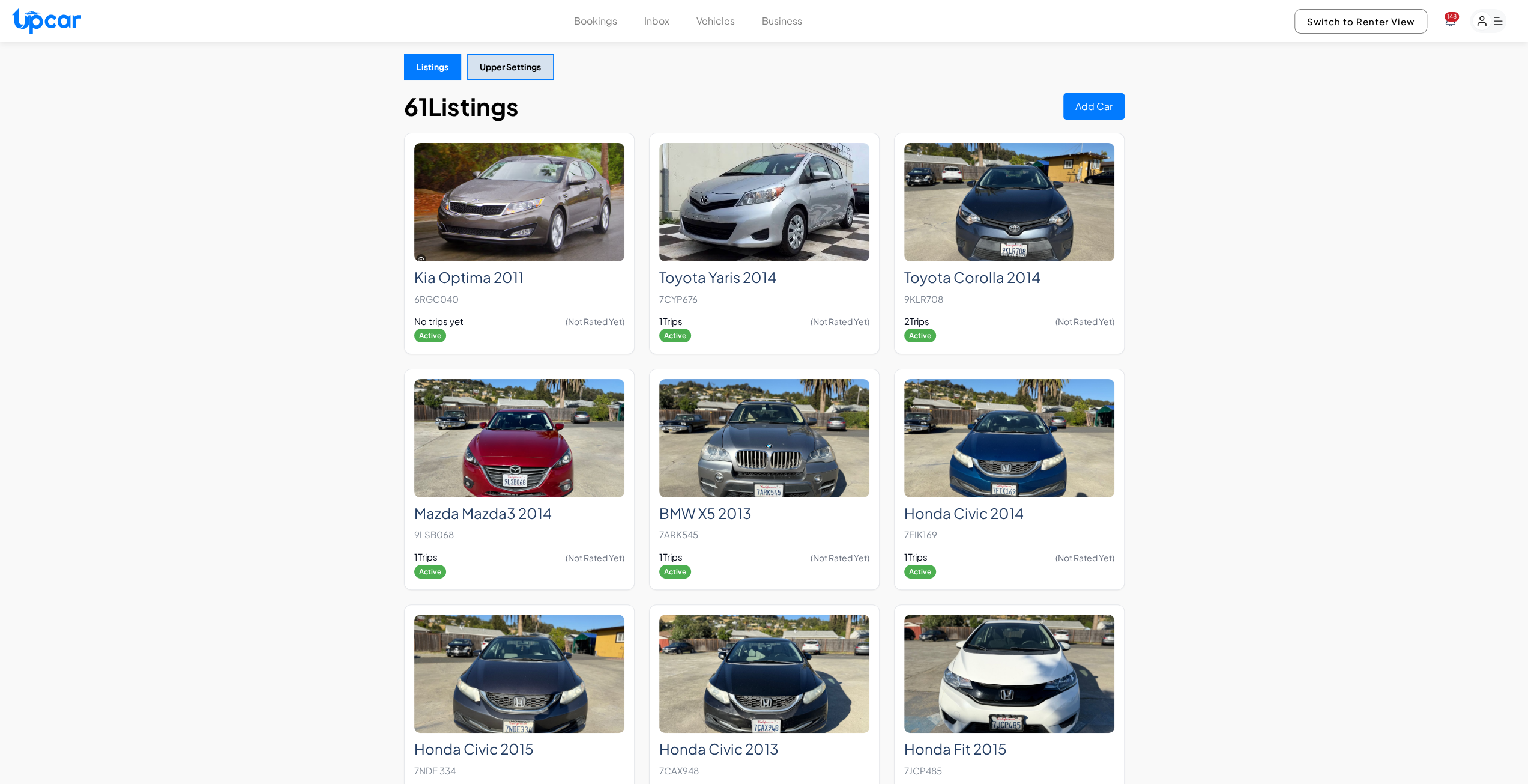
click at [440, 74] on button "Listings" at bounding box center [433, 67] width 57 height 26
click at [505, 70] on button "Upper Settings" at bounding box center [511, 67] width 86 height 26
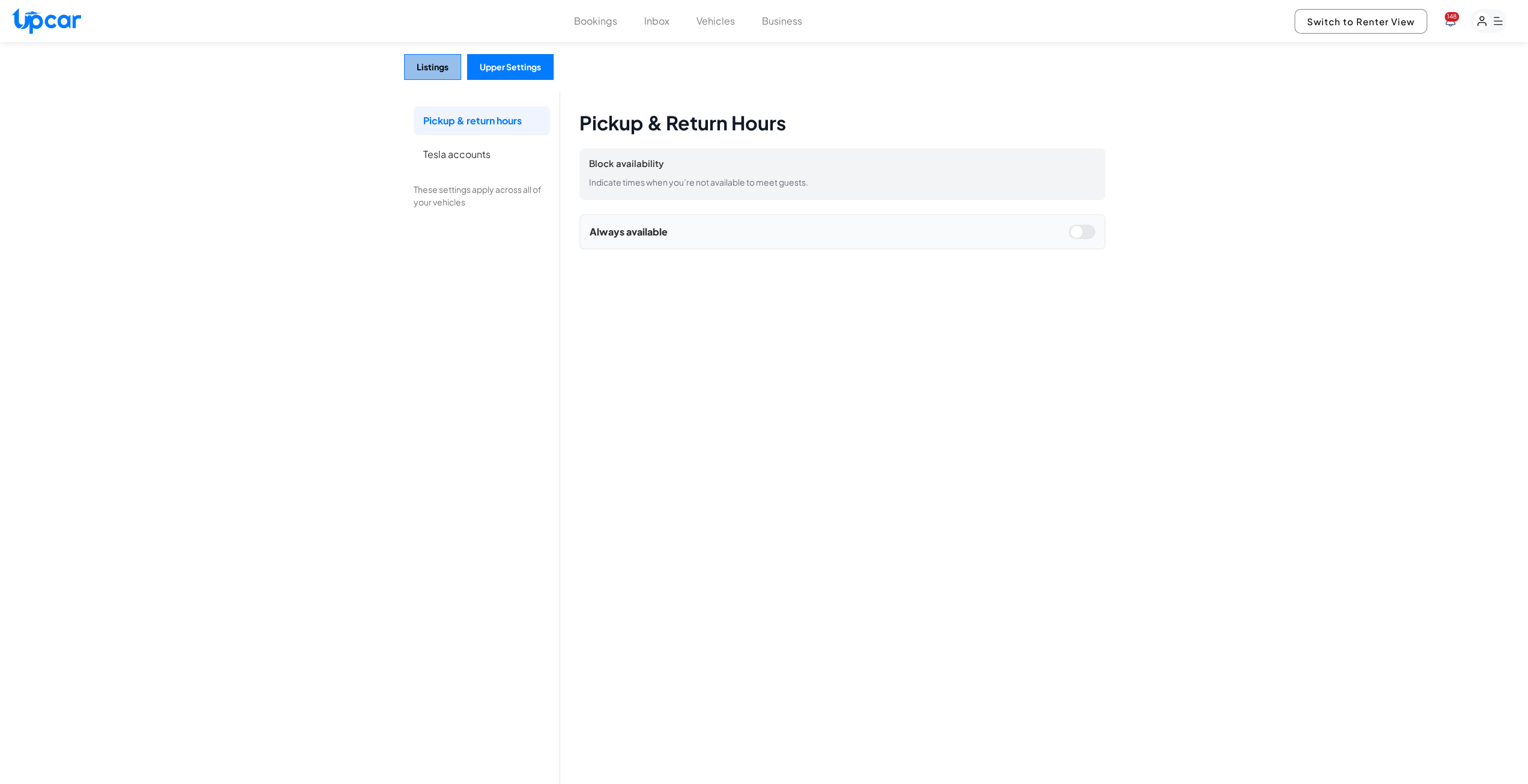
click at [427, 62] on button "Listings" at bounding box center [433, 67] width 57 height 26
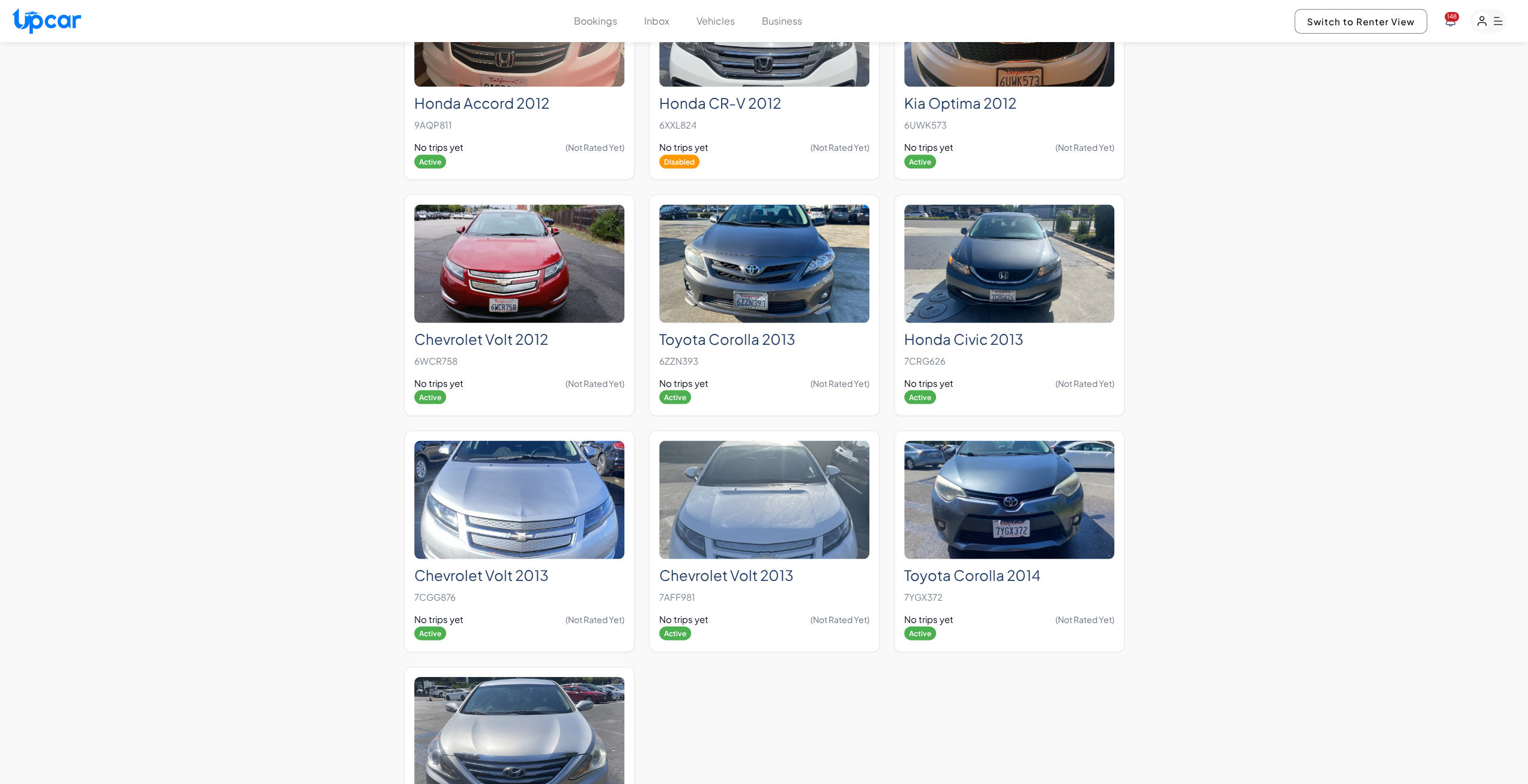
scroll to position [2462, 0]
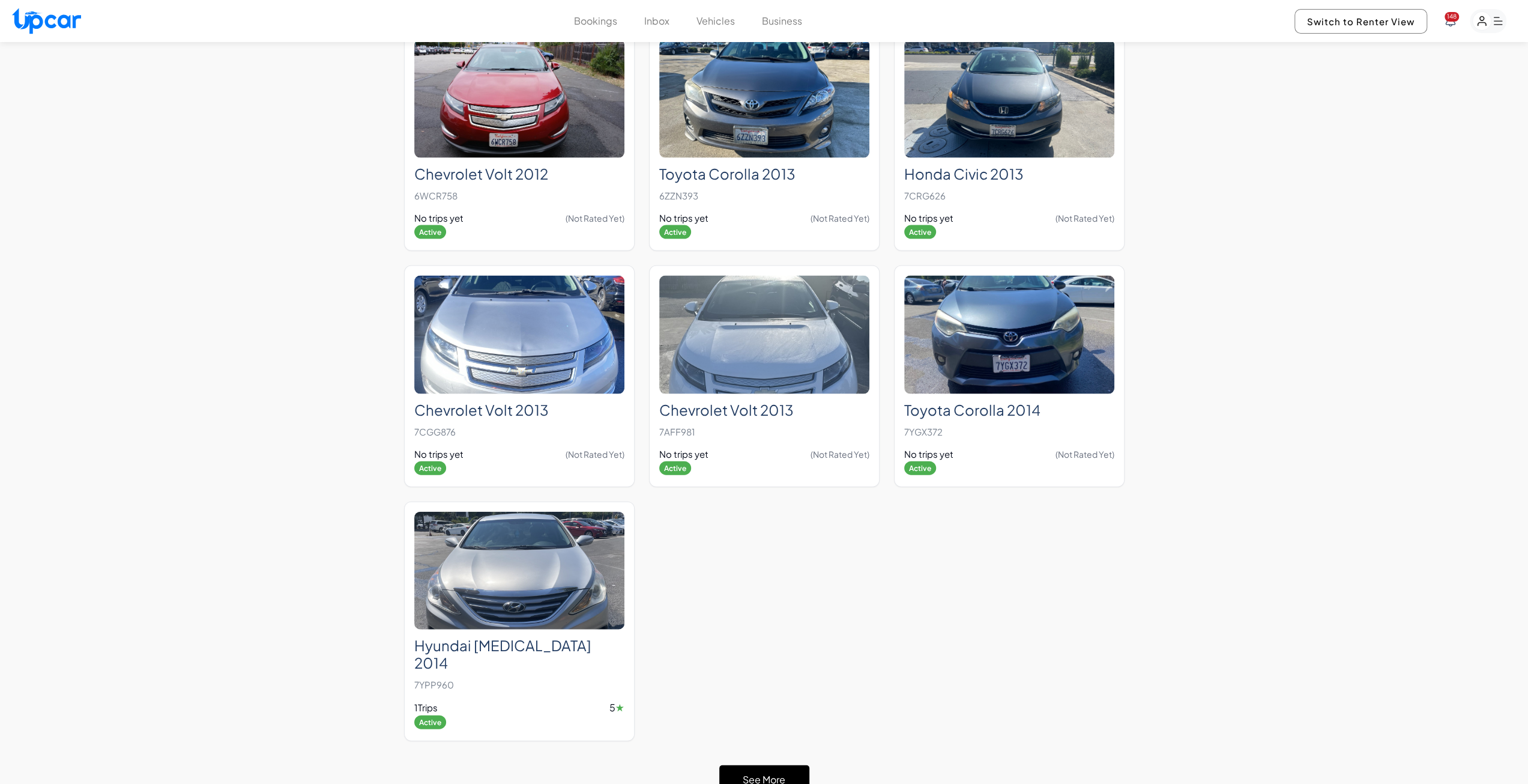
click at [754, 765] on button "See More" at bounding box center [764, 779] width 90 height 29
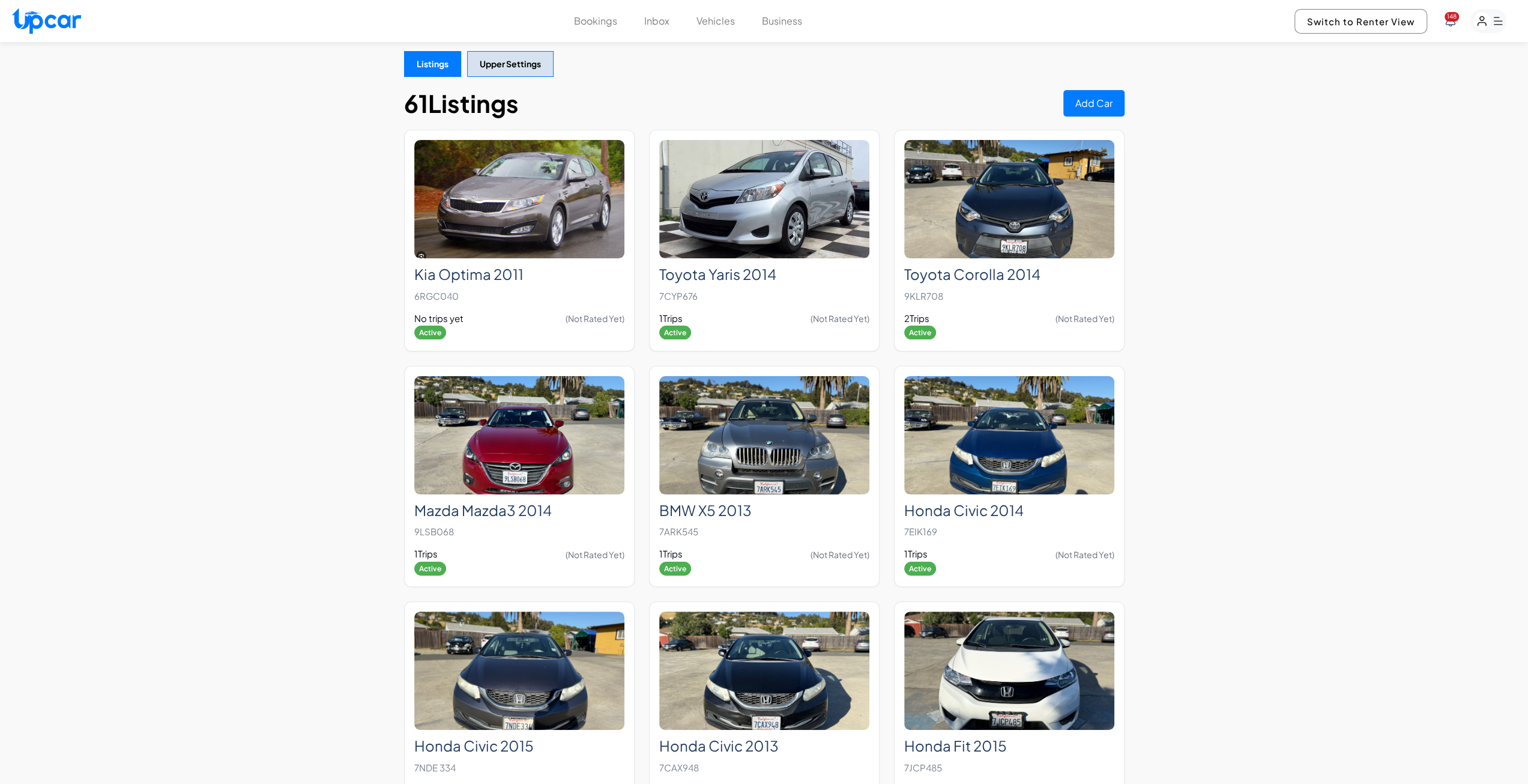
scroll to position [0, 0]
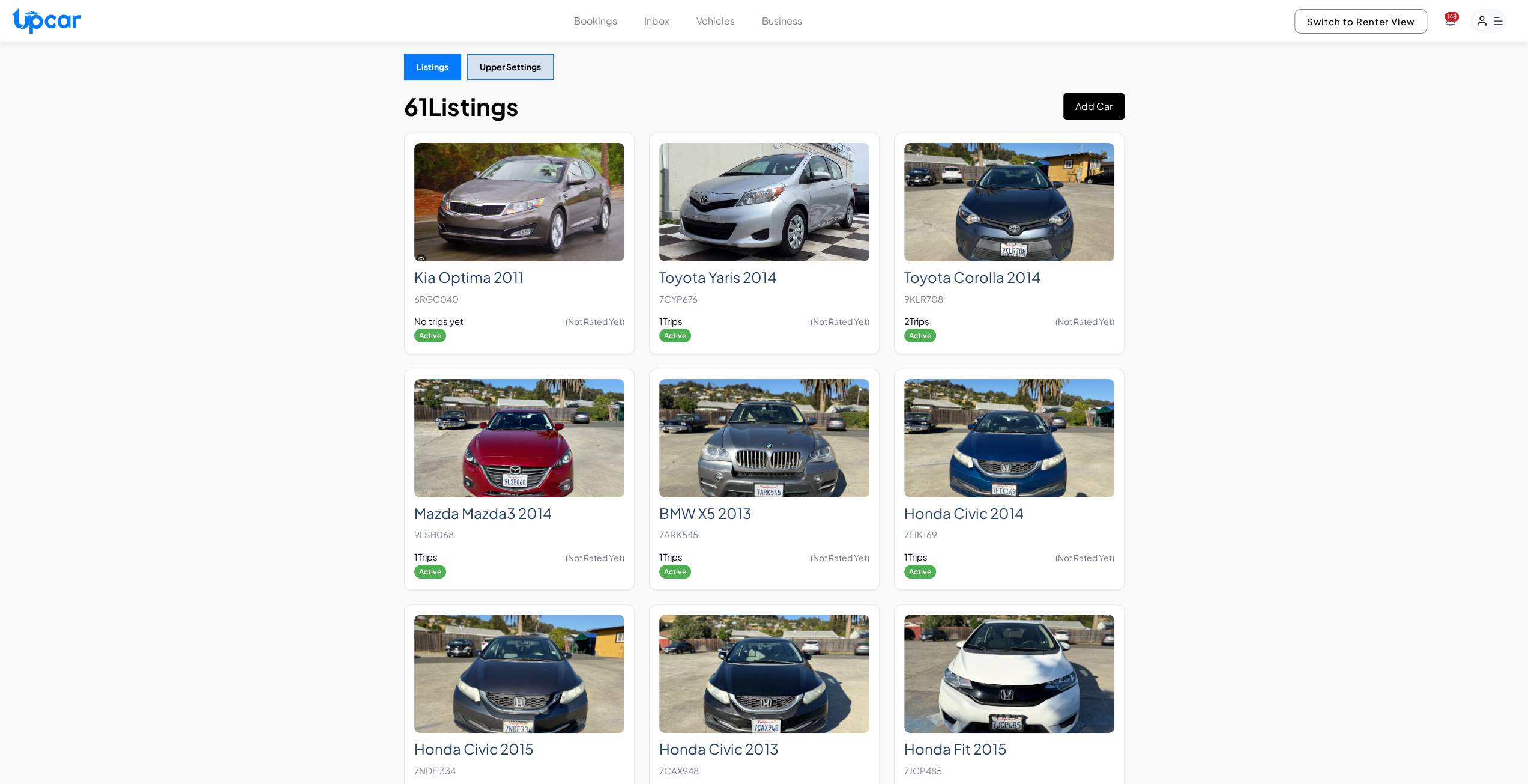
click at [1095, 102] on button "Add Car" at bounding box center [1094, 106] width 61 height 27
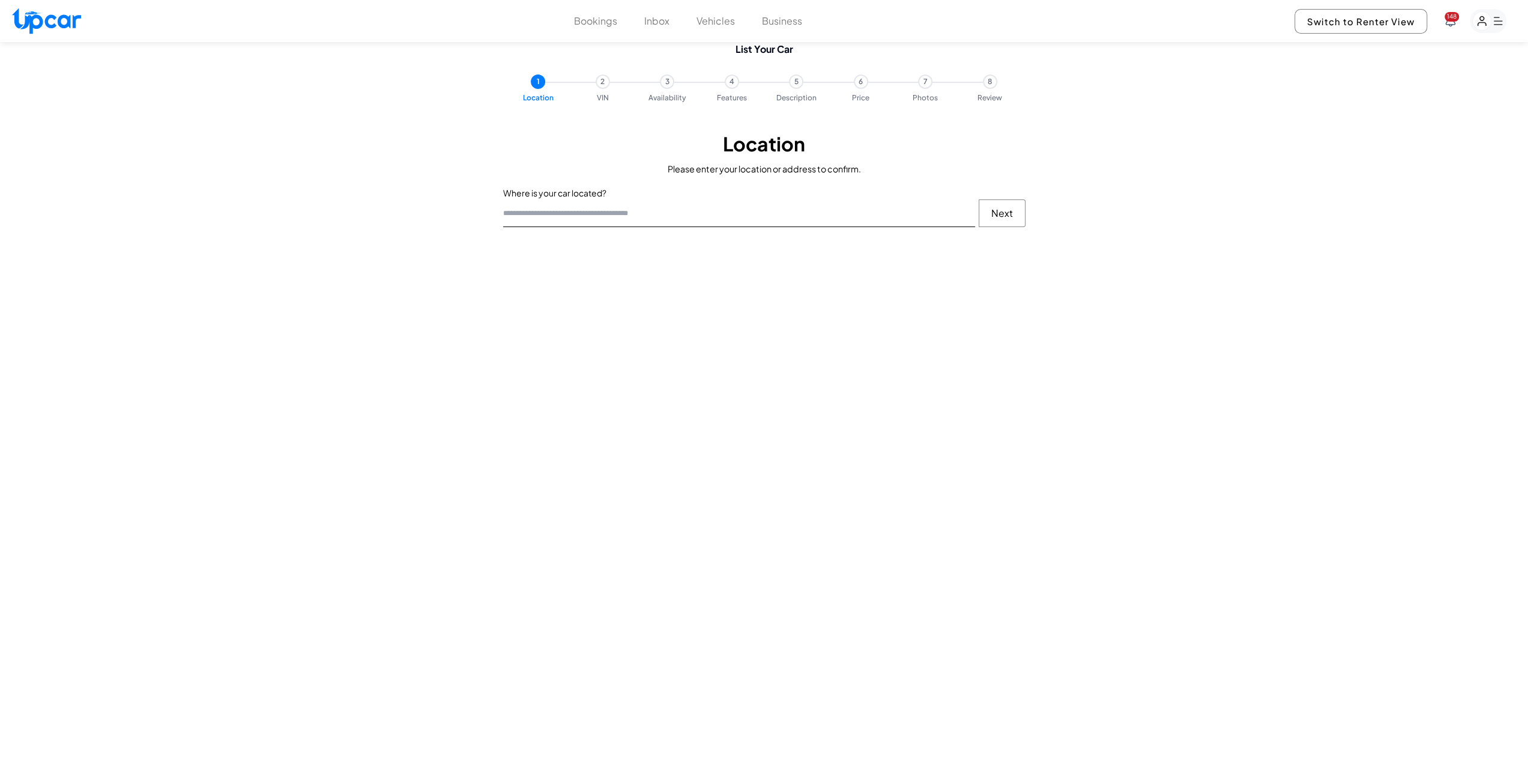
click at [534, 211] on input "text" at bounding box center [739, 213] width 472 height 28
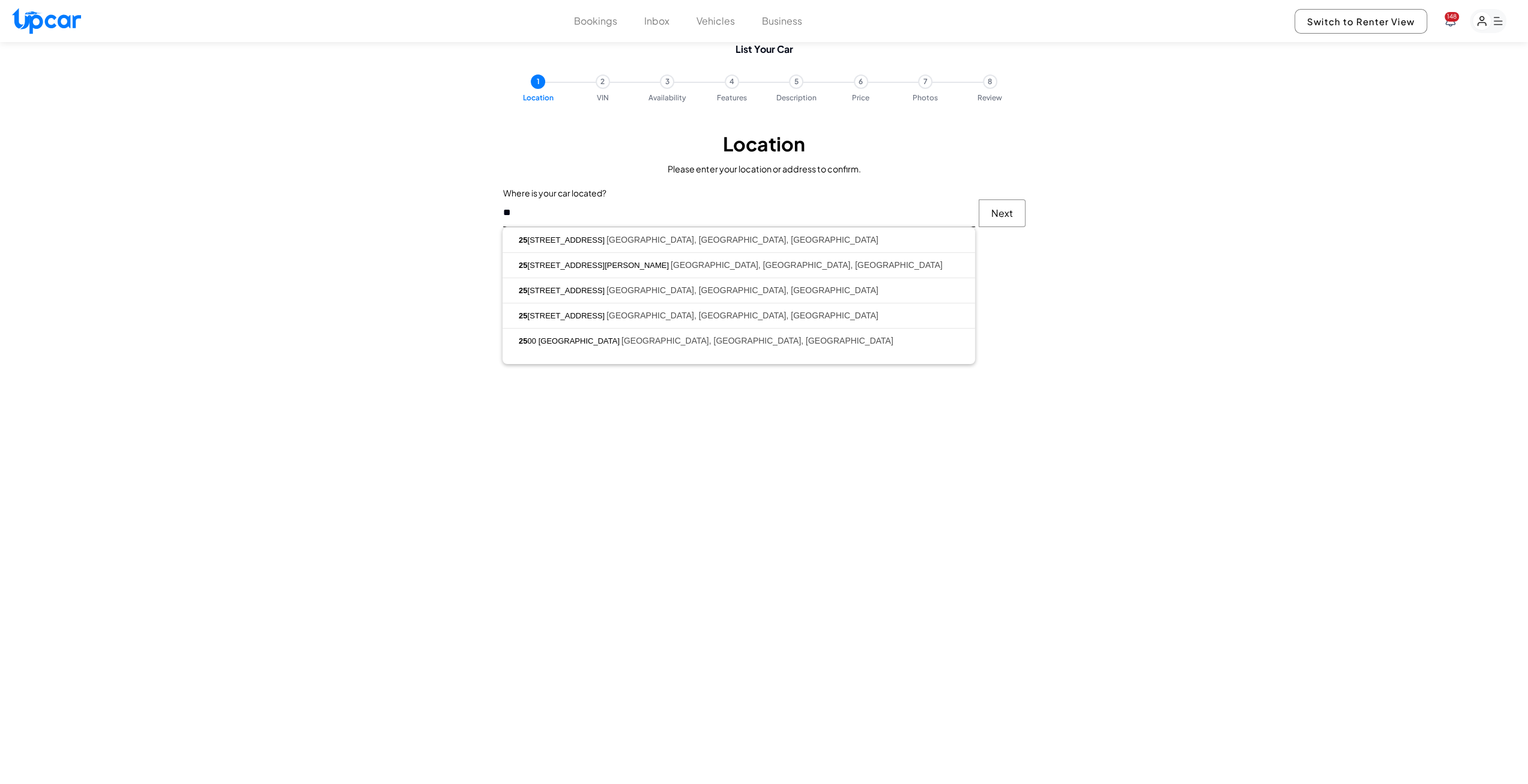
type input "*"
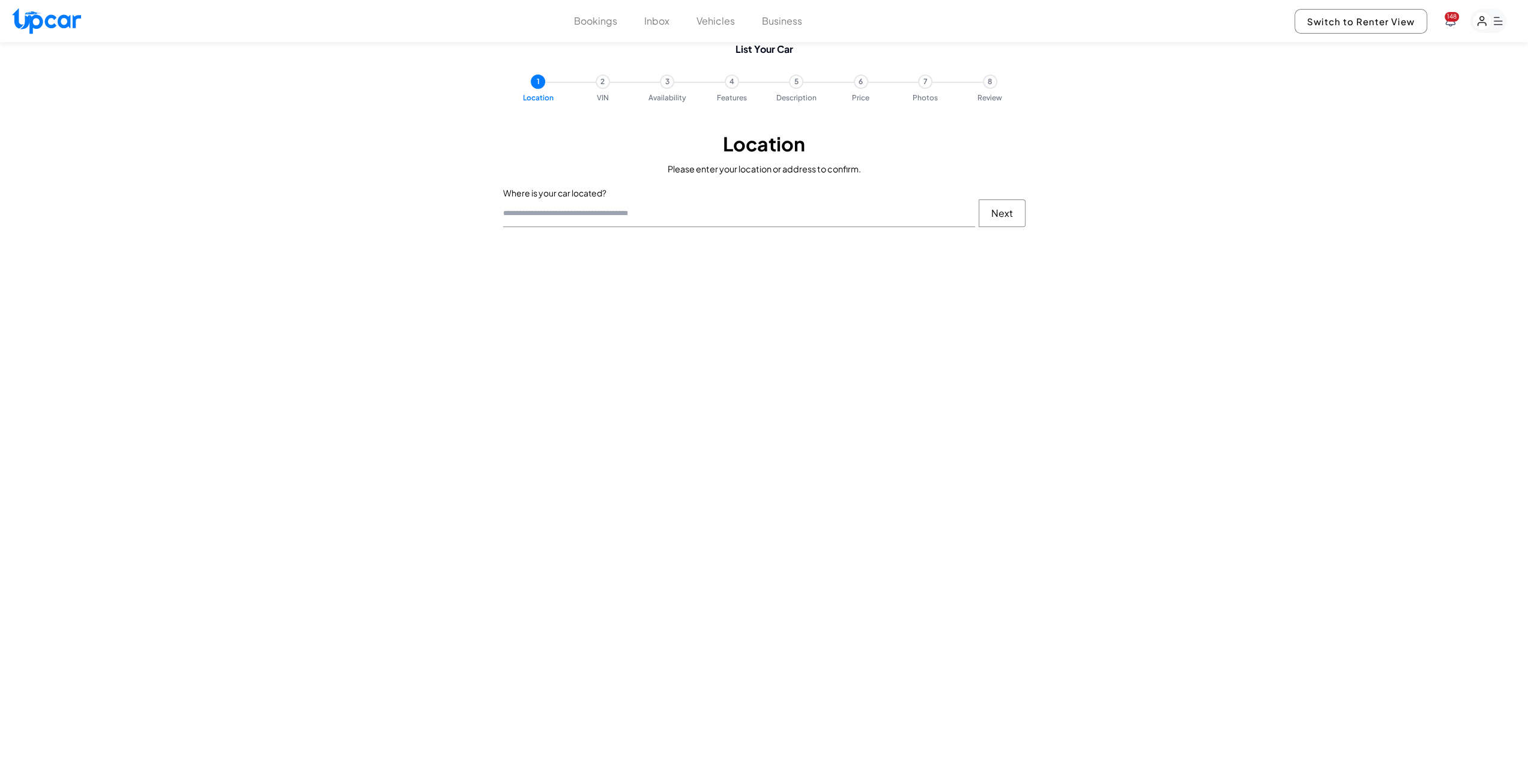
click at [706, 24] on button "Vehicles" at bounding box center [716, 20] width 38 height 14
click at [727, 25] on button "Vehicles" at bounding box center [716, 20] width 38 height 14
click at [596, 23] on button "Bookings" at bounding box center [595, 20] width 43 height 14
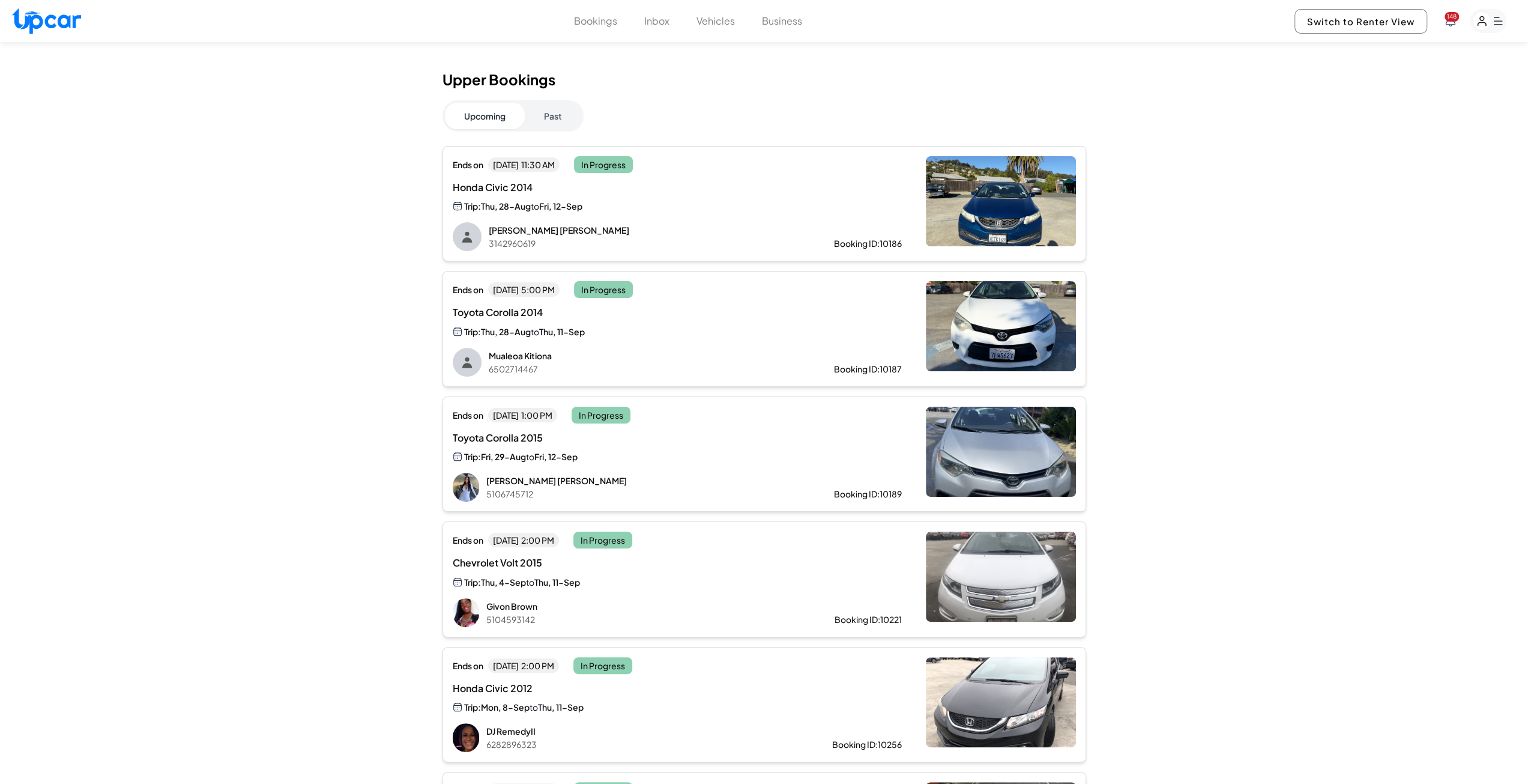
click at [711, 17] on button "Vehicles" at bounding box center [716, 20] width 38 height 14
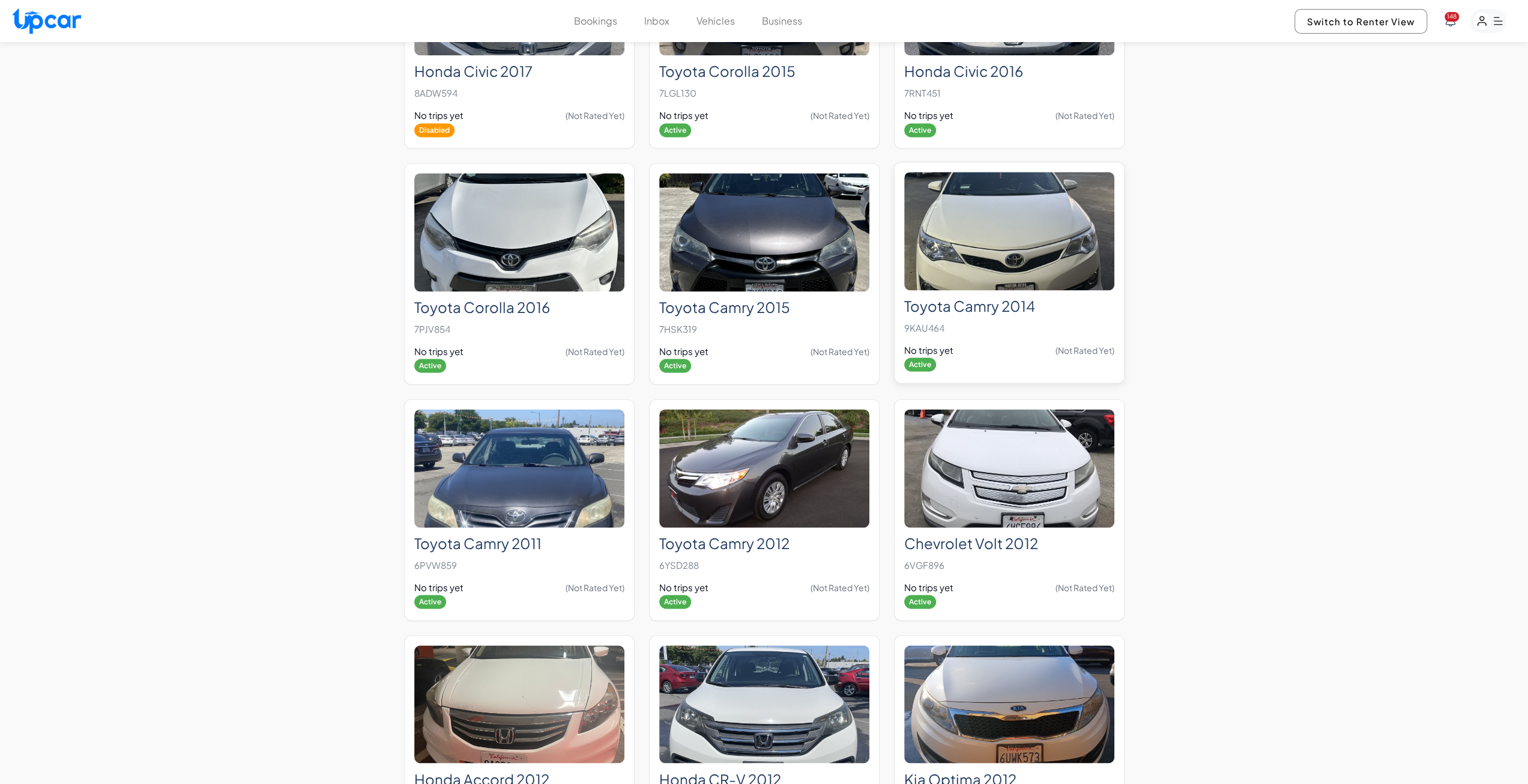
click at [1007, 229] on img at bounding box center [1010, 231] width 210 height 119
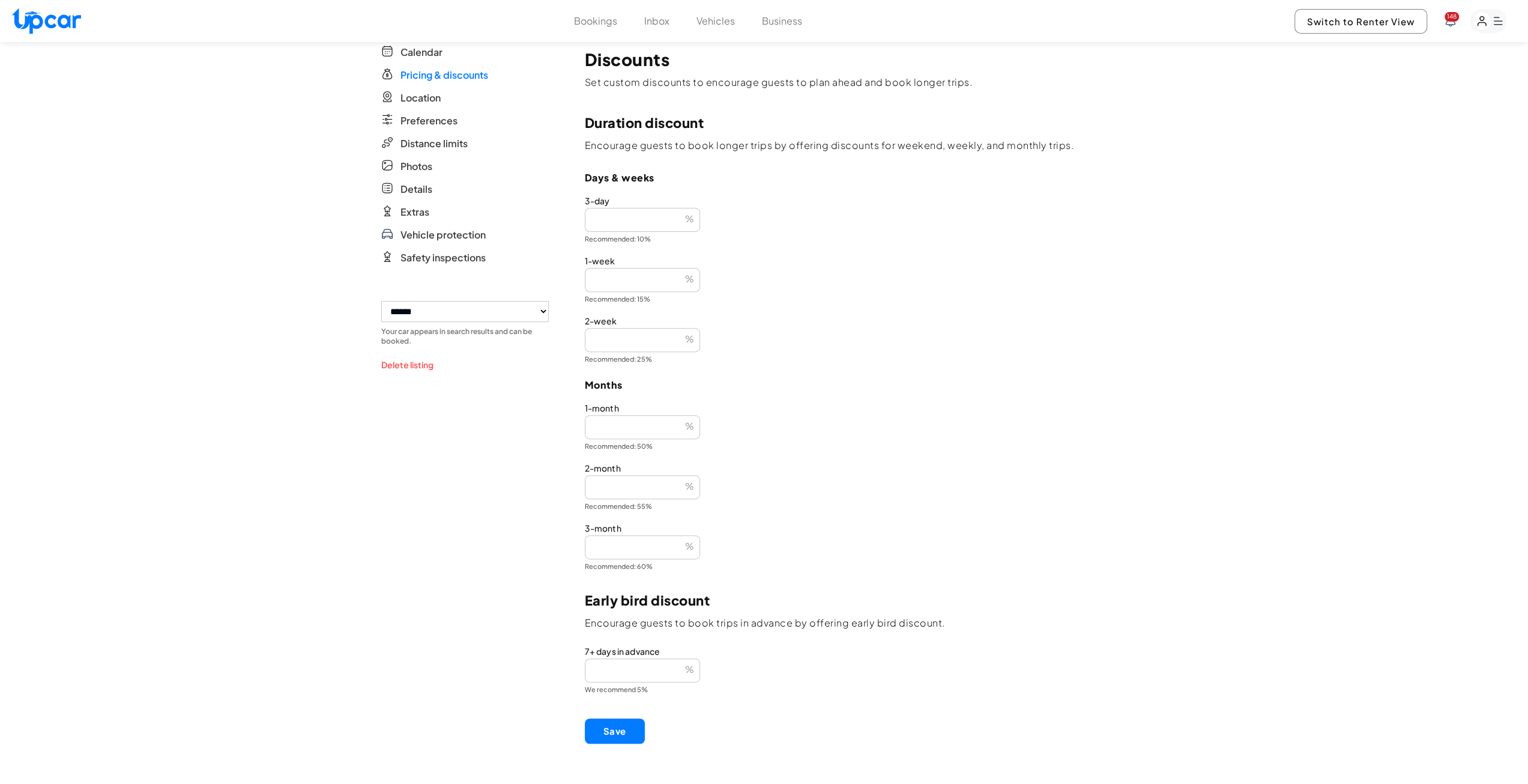
scroll to position [109, 0]
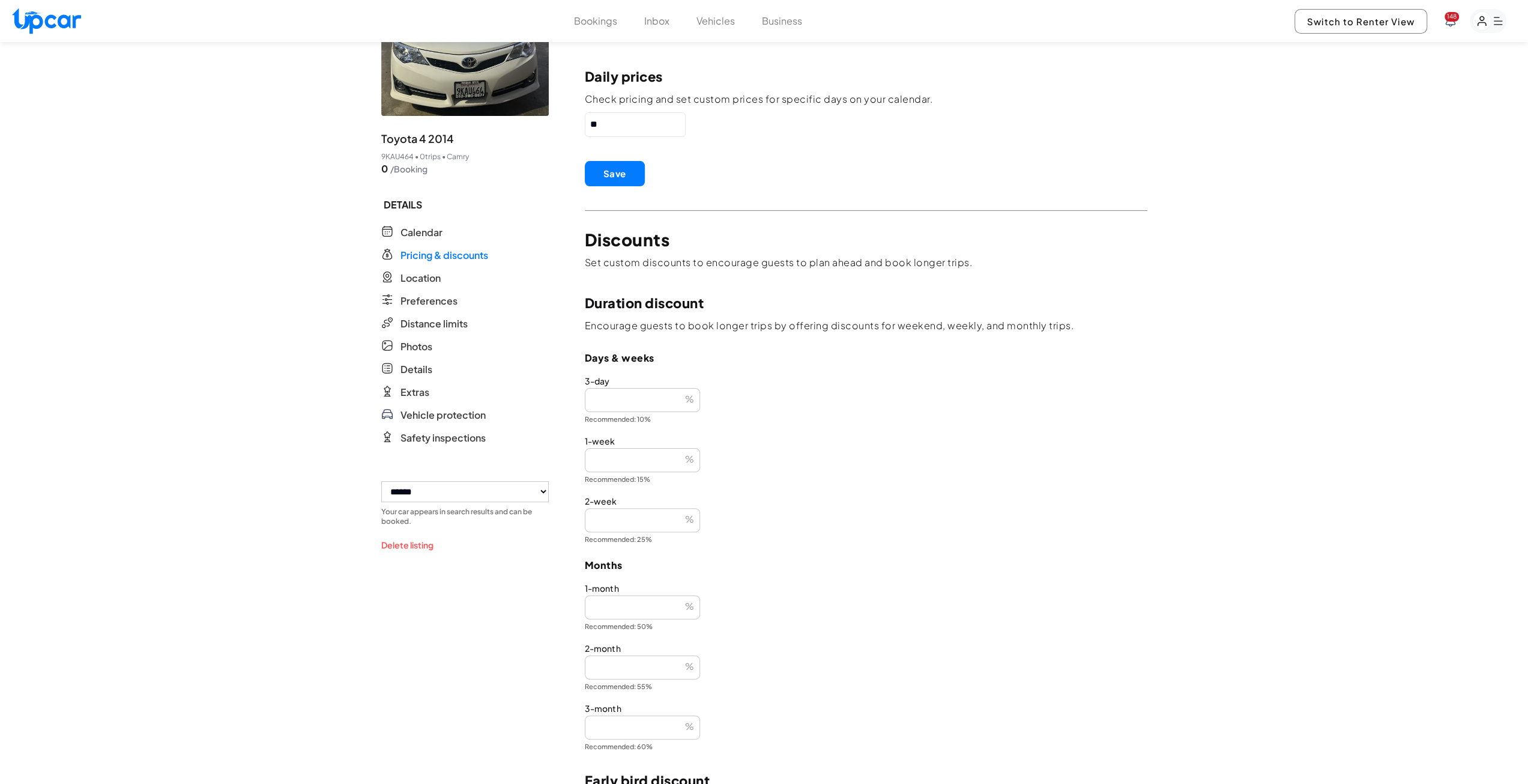
click at [708, 29] on div "Bookings Inbox Vehicles Business 148 Switch to Renter View 148" at bounding box center [764, 21] width 1528 height 42
click at [714, 25] on button "Vehicles" at bounding box center [716, 20] width 38 height 14
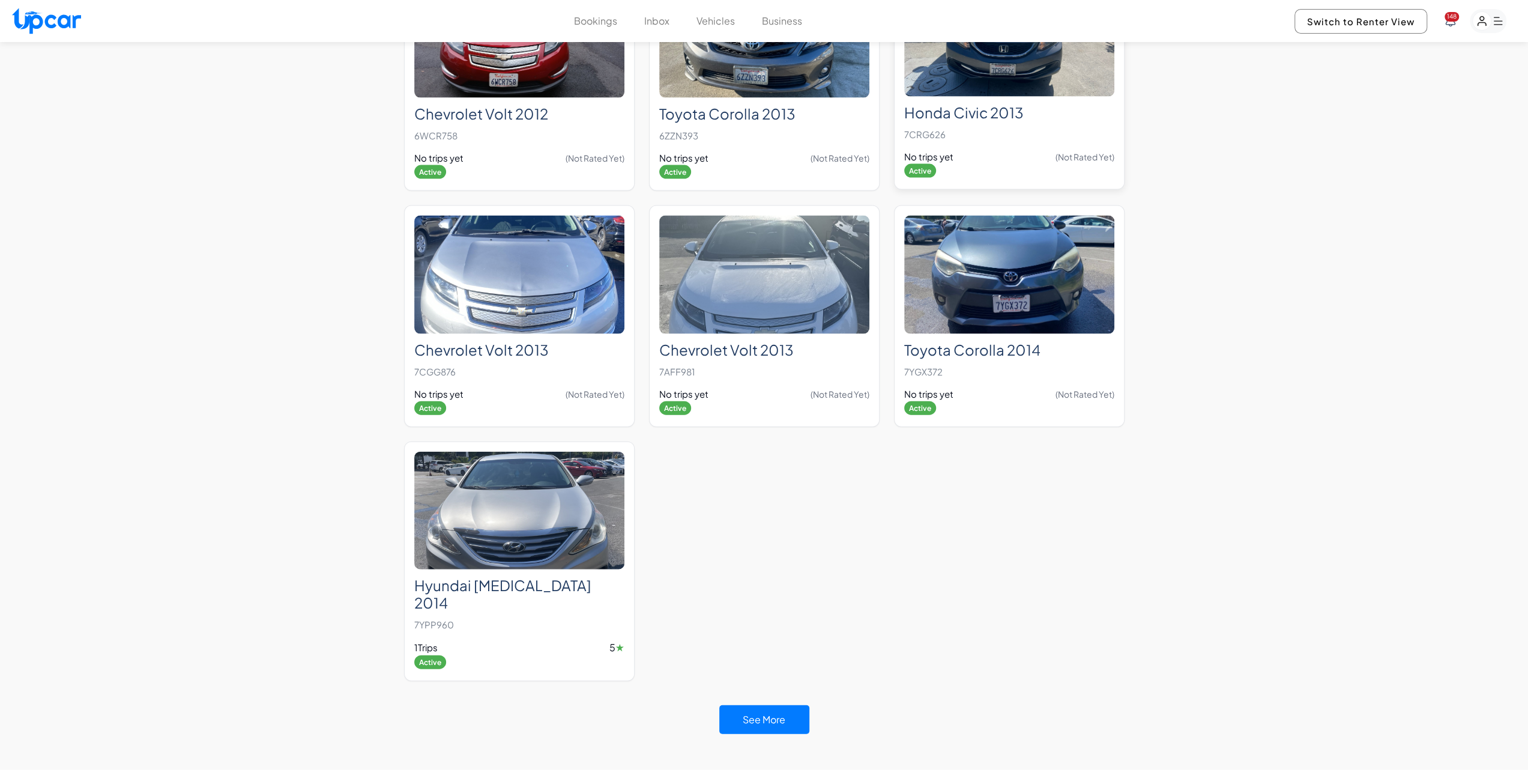
scroll to position [2747, 0]
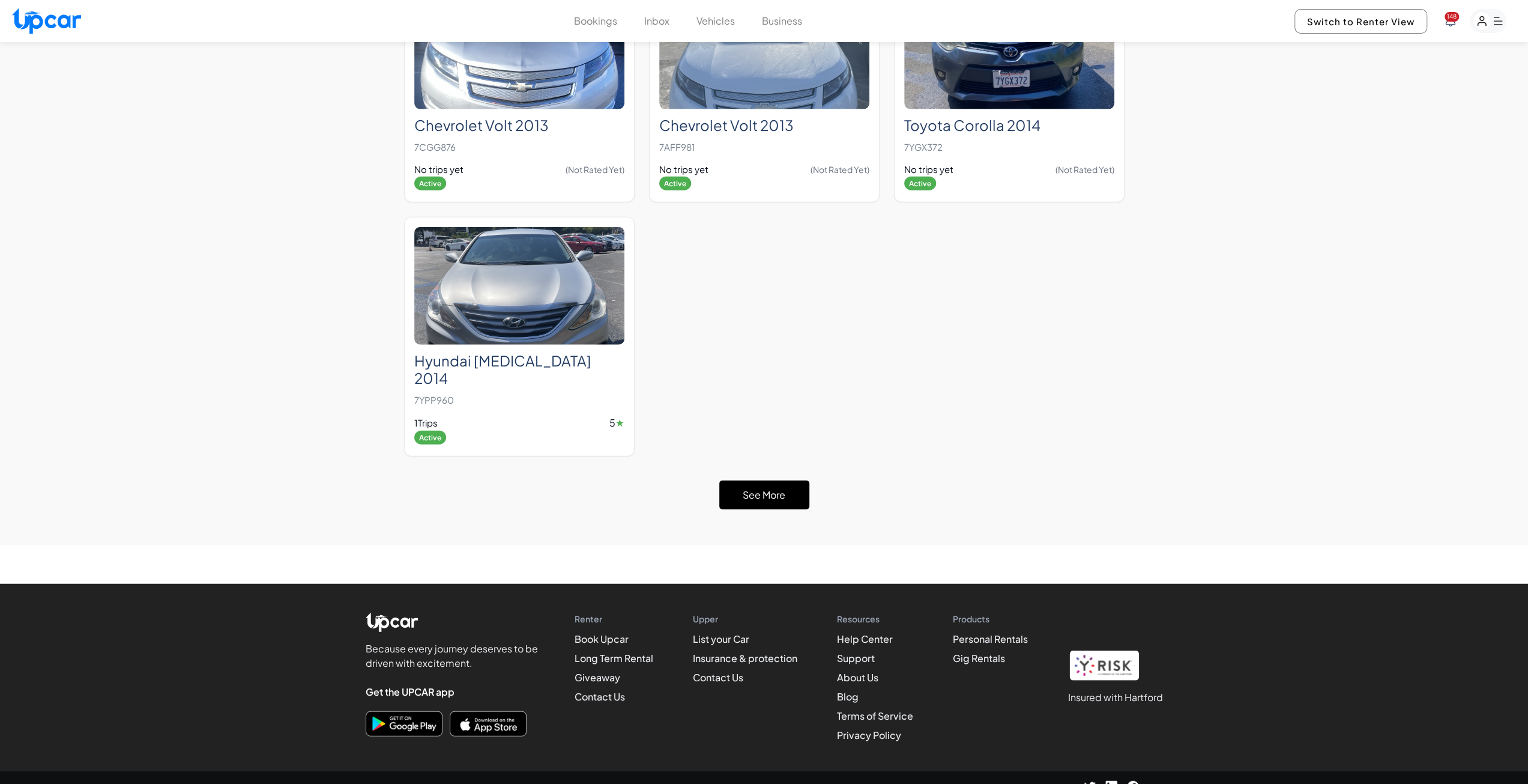
click at [735, 480] on button "See More" at bounding box center [764, 494] width 90 height 29
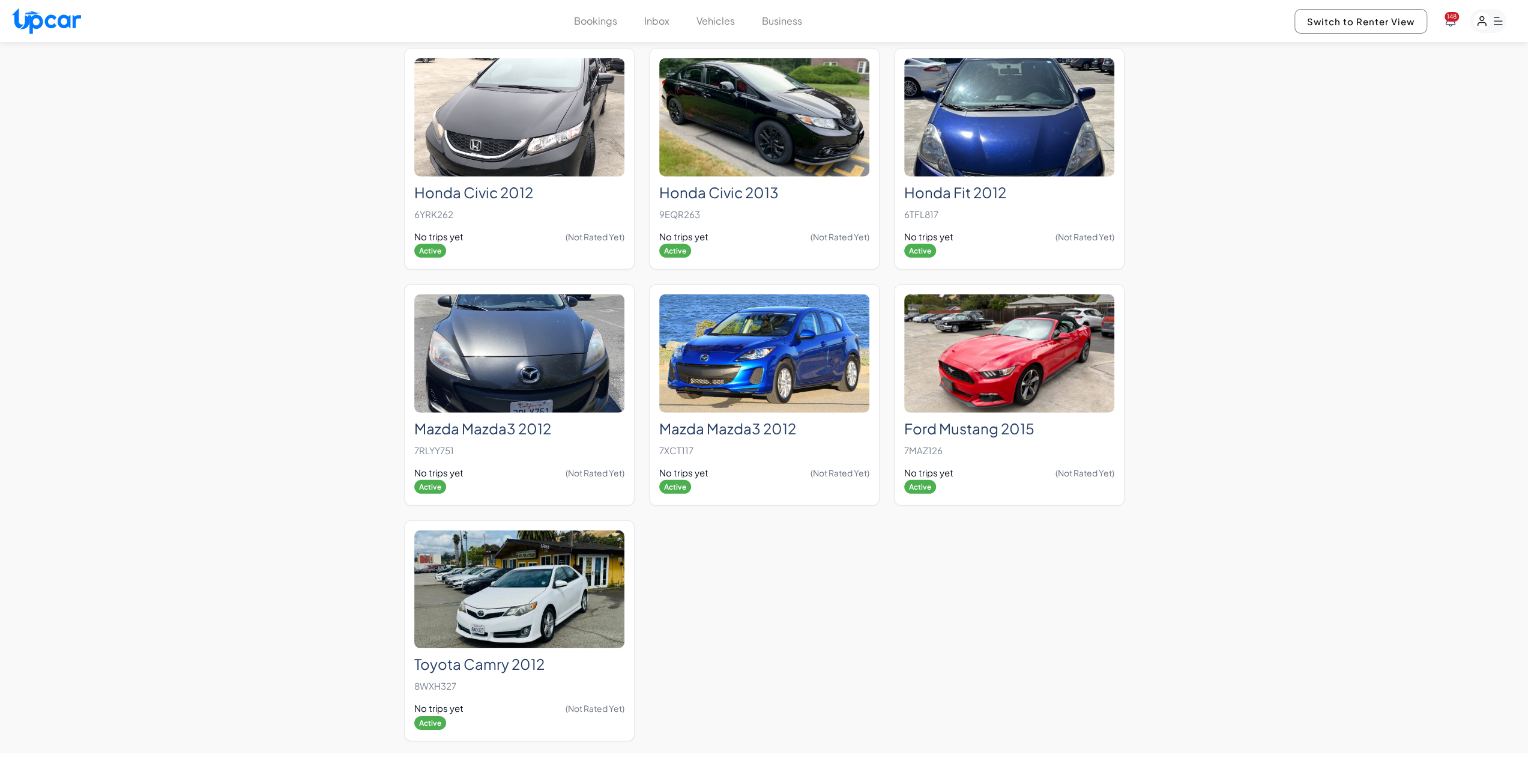
scroll to position [3612, 0]
